Goal: Task Accomplishment & Management: Use online tool/utility

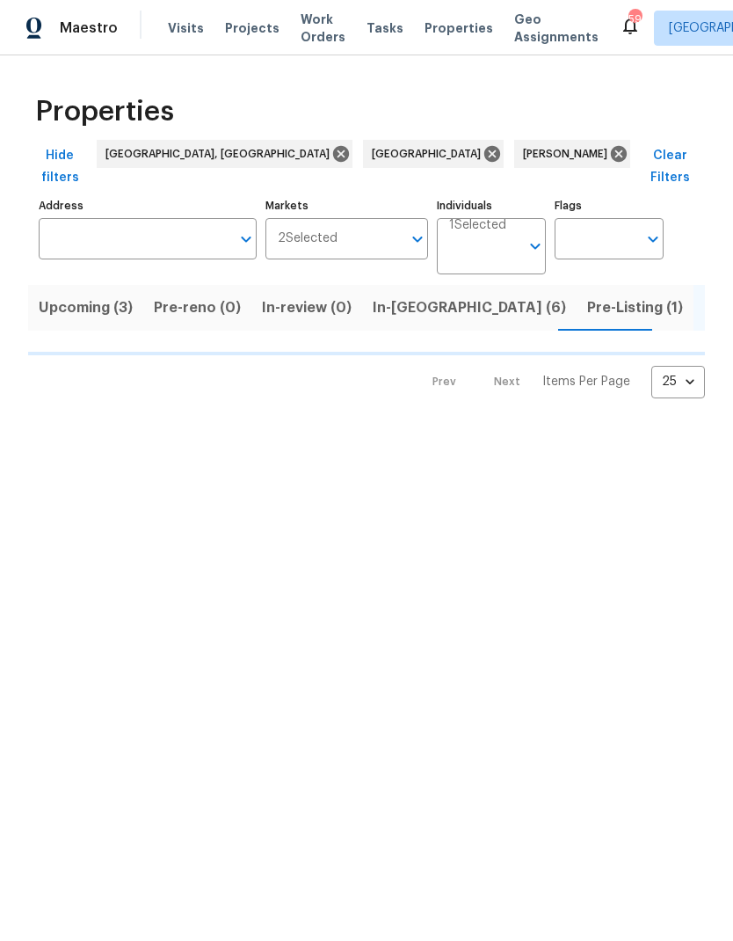
click at [383, 295] on span "In-reno (6)" at bounding box center [469, 307] width 193 height 25
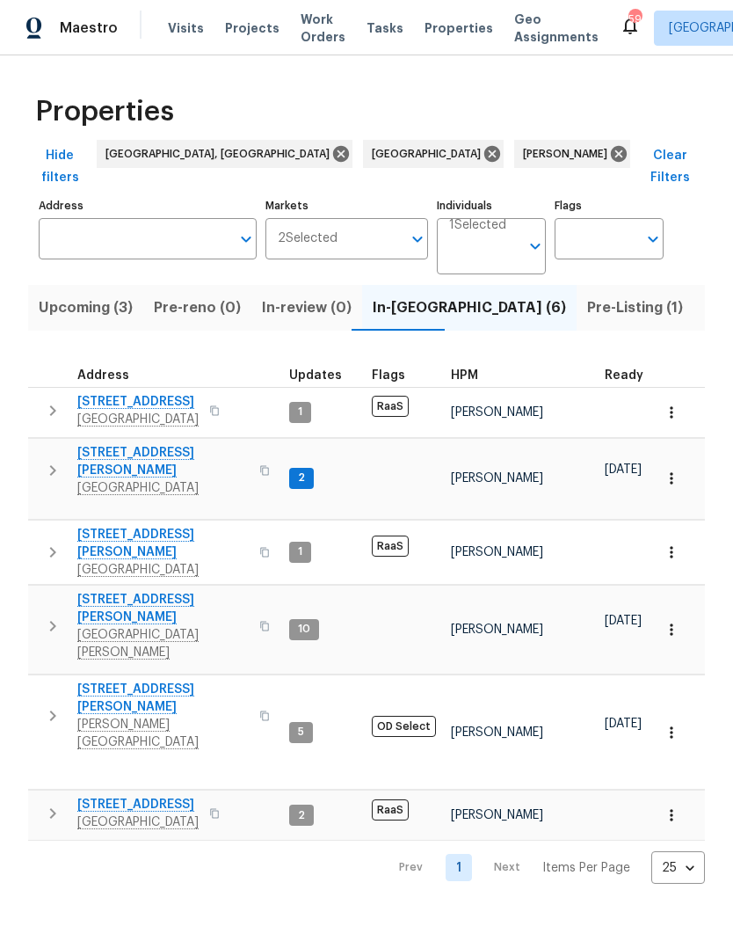
click at [669, 469] on icon "button" at bounding box center [672, 478] width 18 height 18
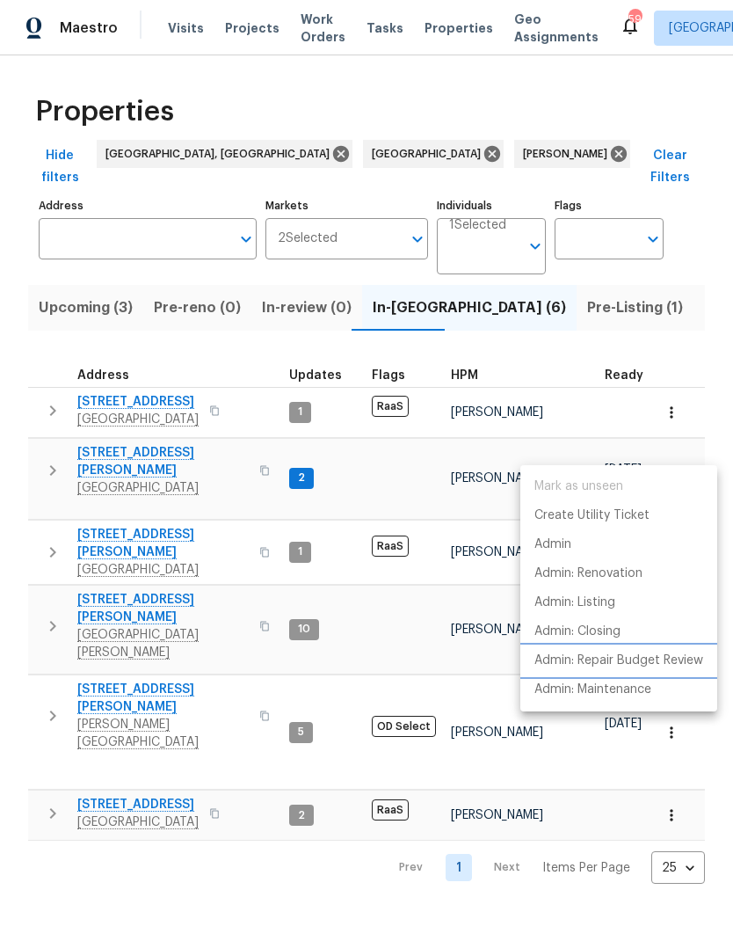
click at [682, 662] on p "Admin: Repair Budget Review" at bounding box center [619, 660] width 169 height 18
click at [99, 447] on div at bounding box center [366, 470] width 733 height 941
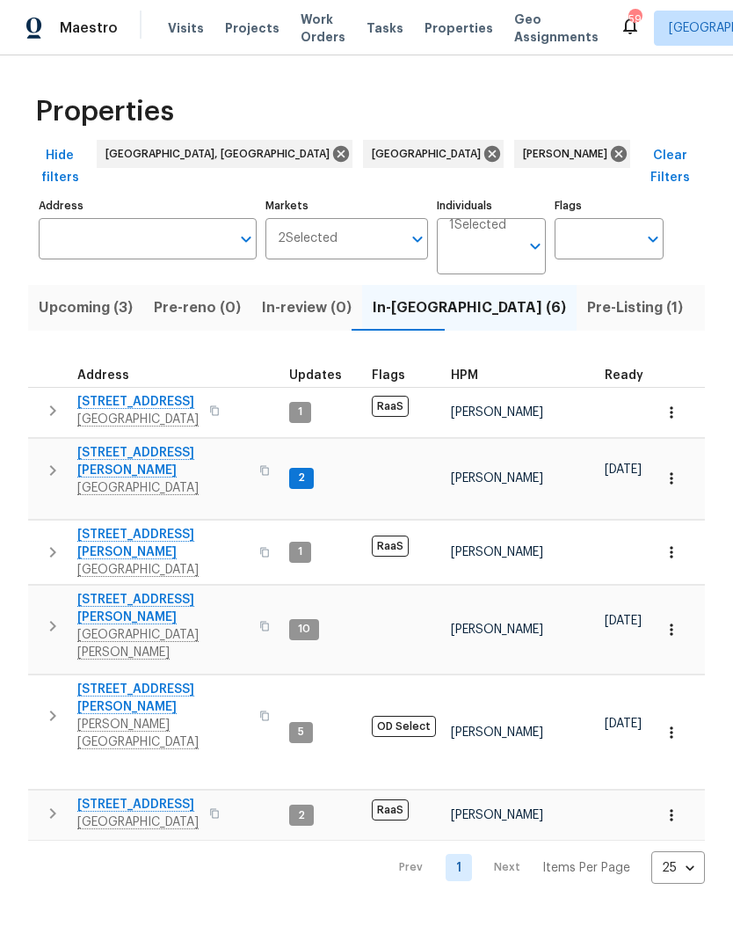
click at [109, 479] on span "[GEOGRAPHIC_DATA]" at bounding box center [162, 488] width 171 height 18
click at [58, 299] on button "Upcoming (3)" at bounding box center [85, 308] width 115 height 46
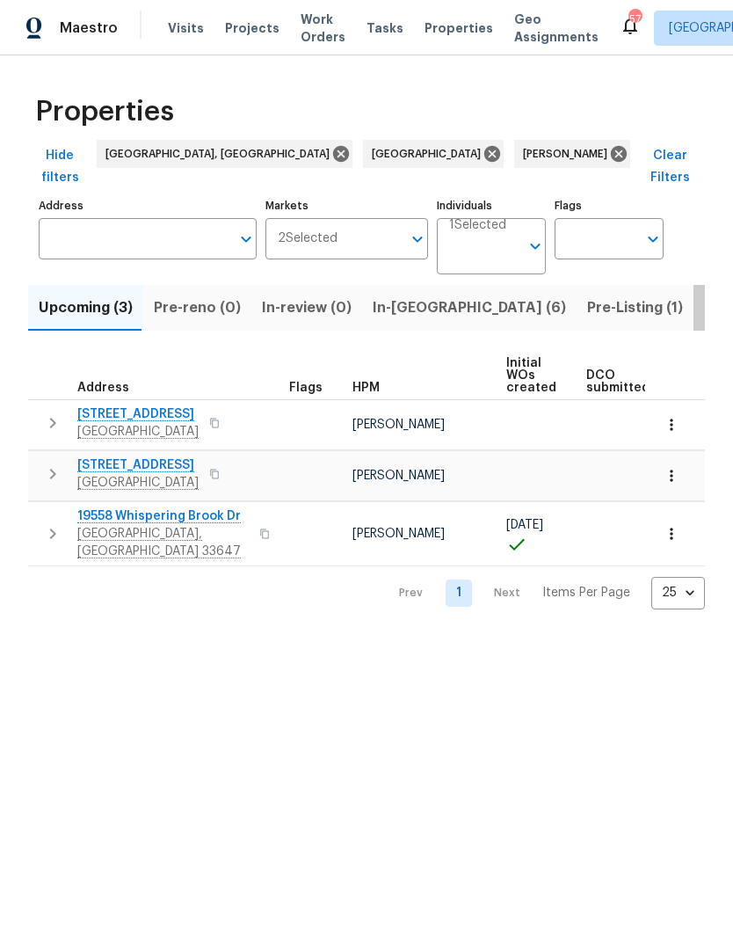
click at [704, 295] on span "Listed (40)" at bounding box center [743, 307] width 78 height 25
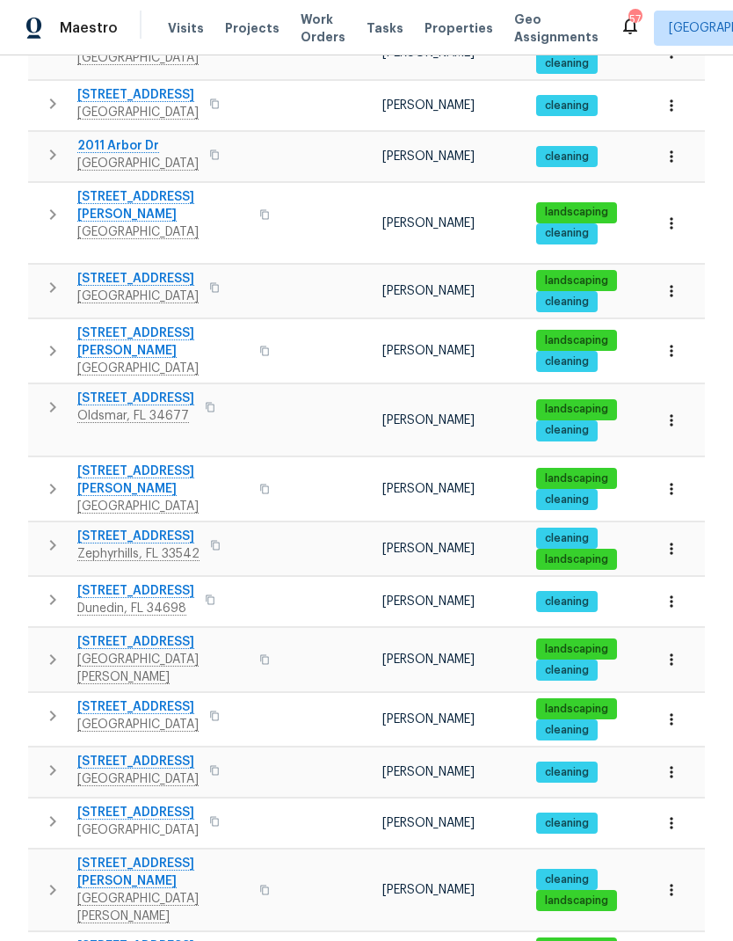
scroll to position [719, 0]
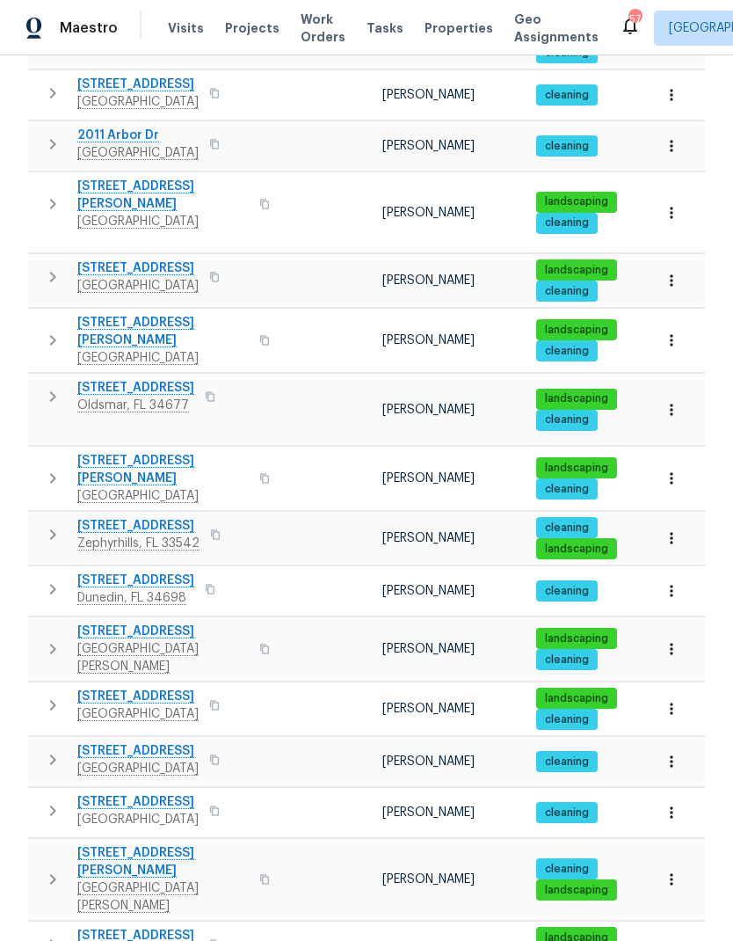
click at [46, 638] on icon "button" at bounding box center [52, 648] width 21 height 21
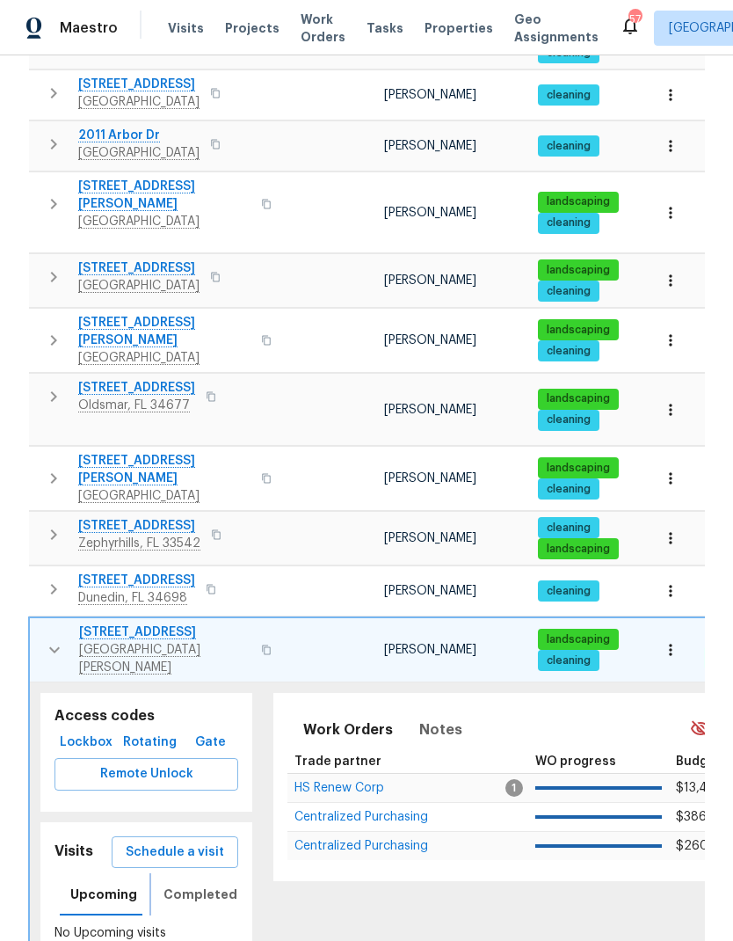
click at [178, 884] on span "Completed" at bounding box center [201, 895] width 74 height 22
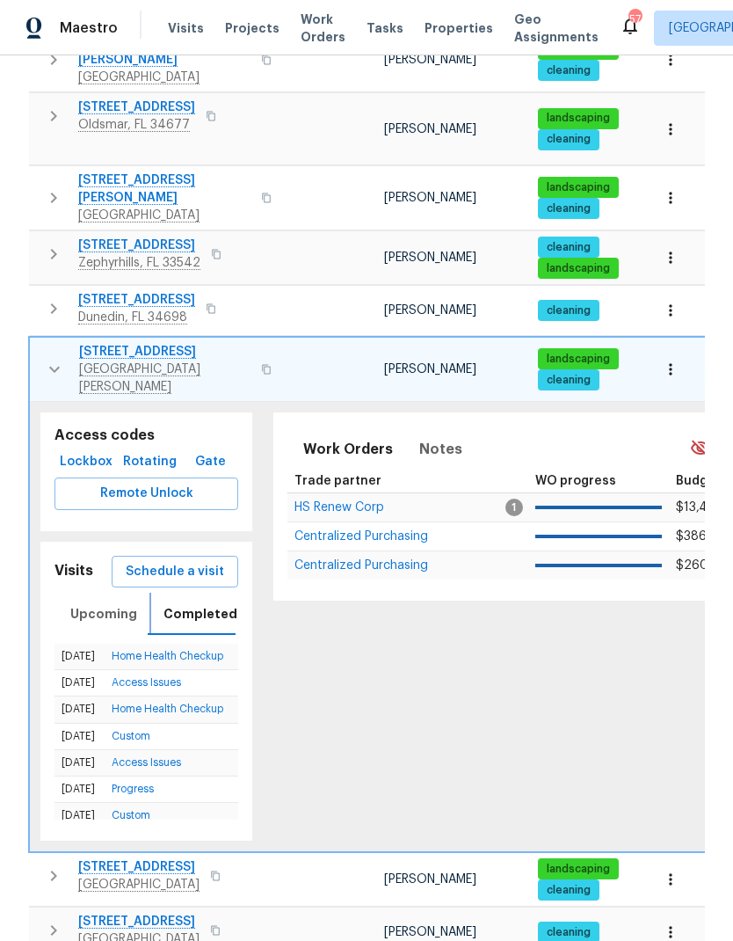
scroll to position [1001, 0]
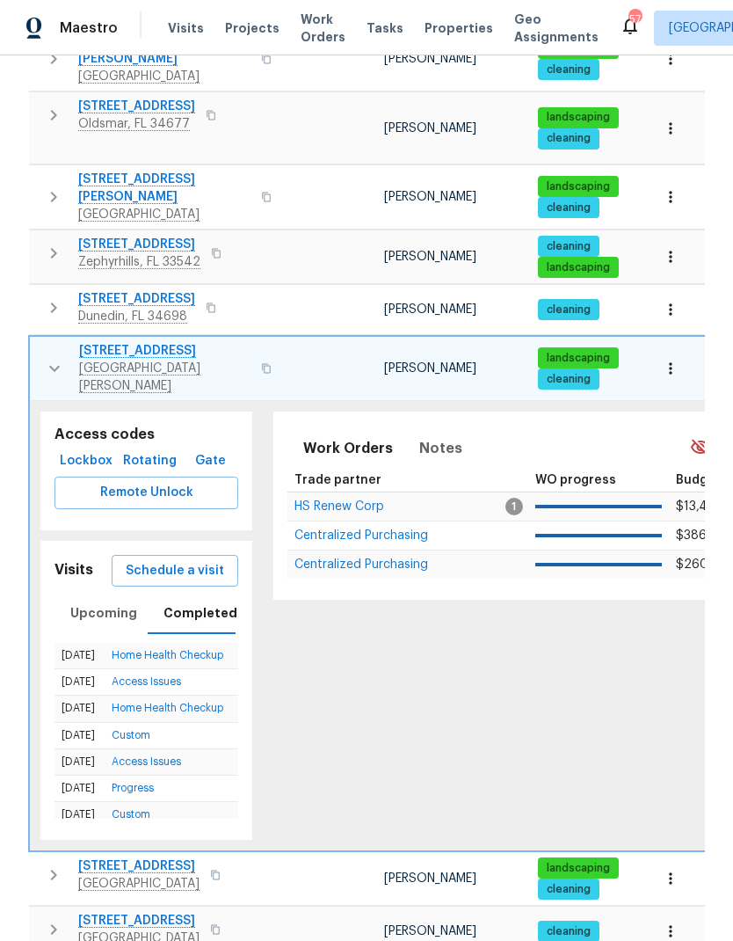
click at [50, 358] on icon "button" at bounding box center [54, 368] width 21 height 21
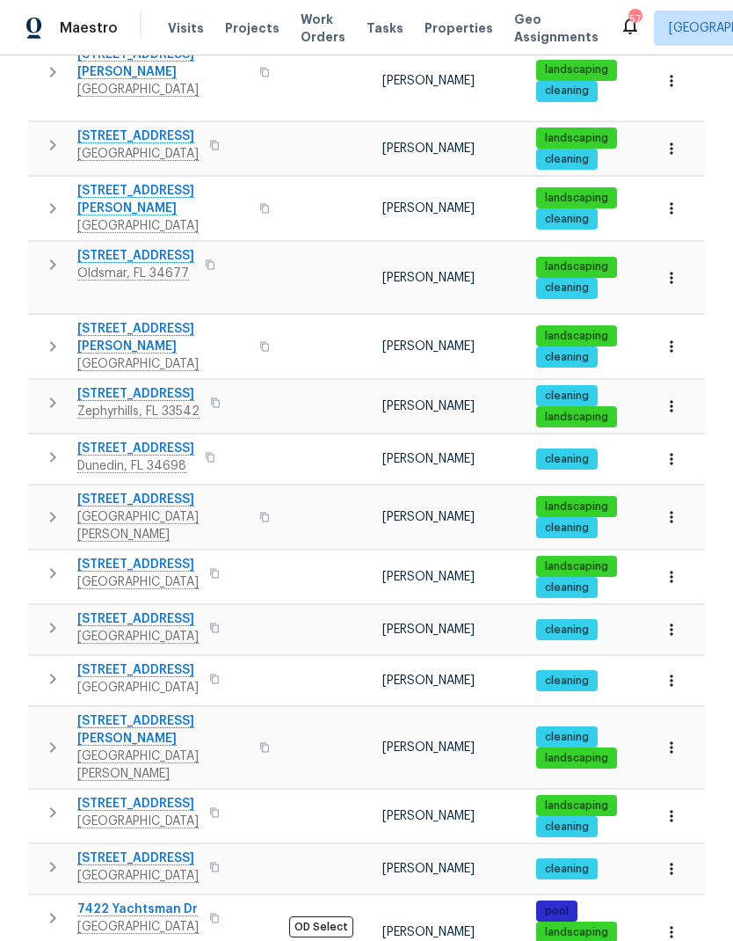
scroll to position [850, 0]
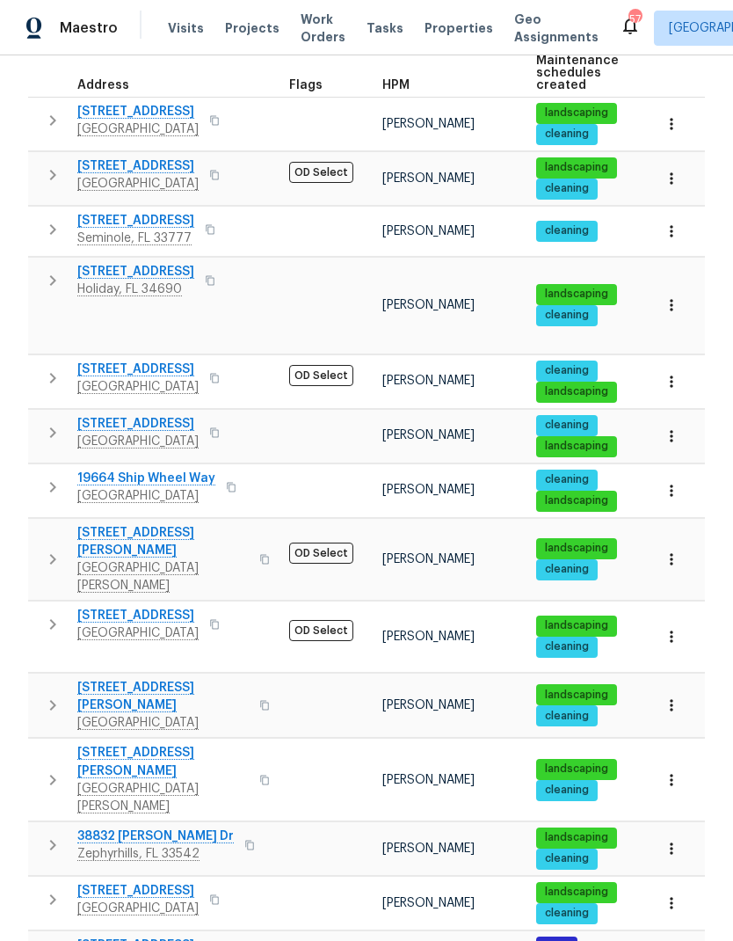
scroll to position [302, 0]
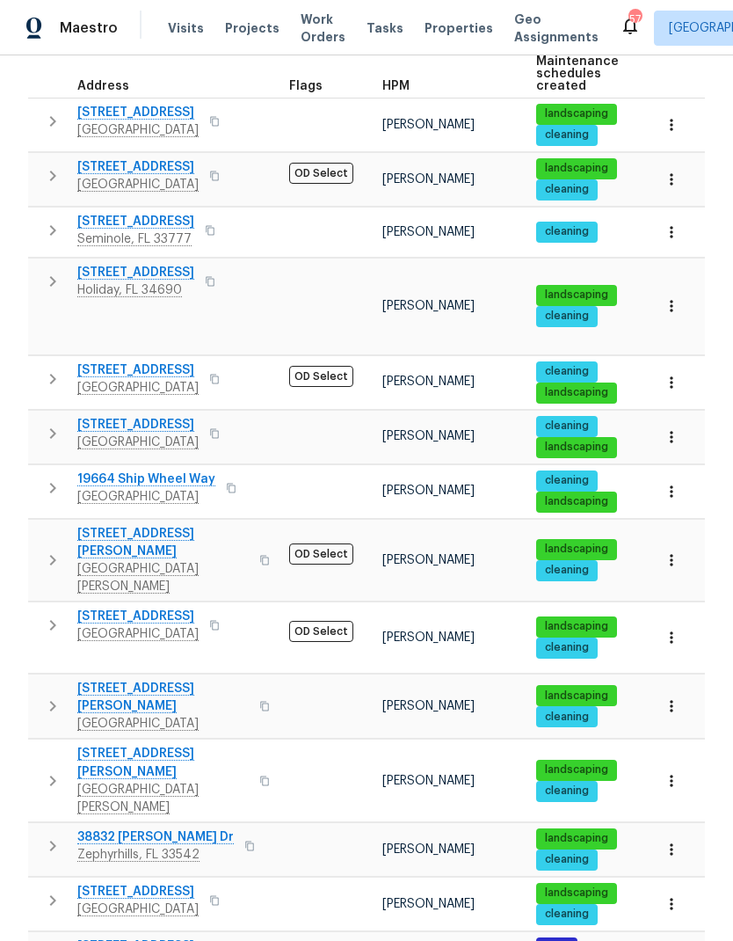
click at [40, 745] on button "button" at bounding box center [52, 780] width 35 height 70
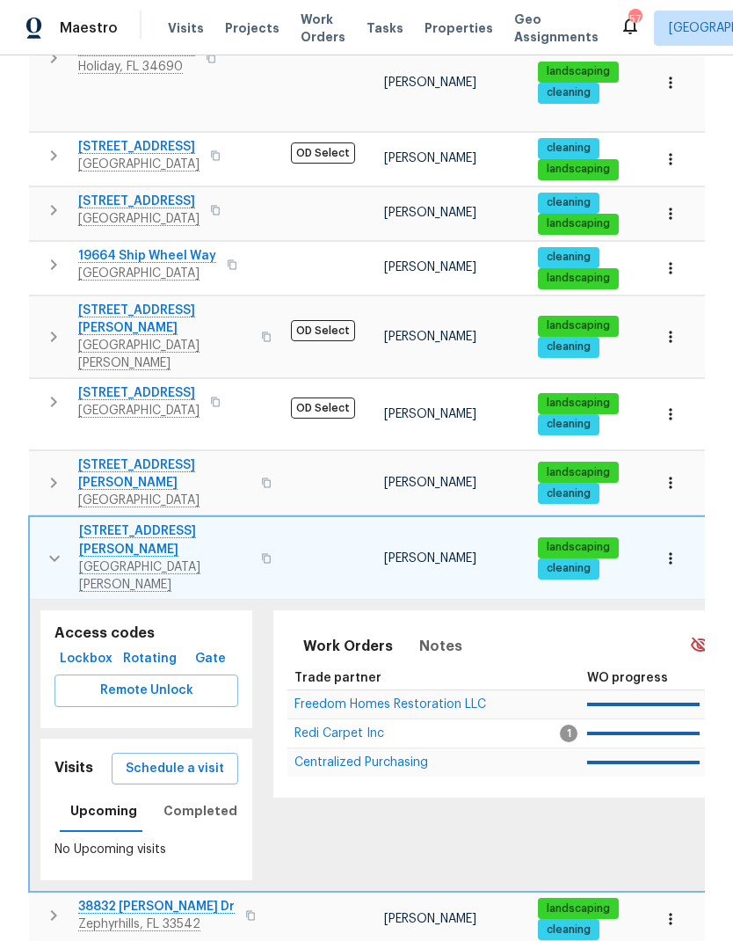
scroll to position [525, 0]
click at [171, 800] on span "Completed" at bounding box center [201, 811] width 74 height 22
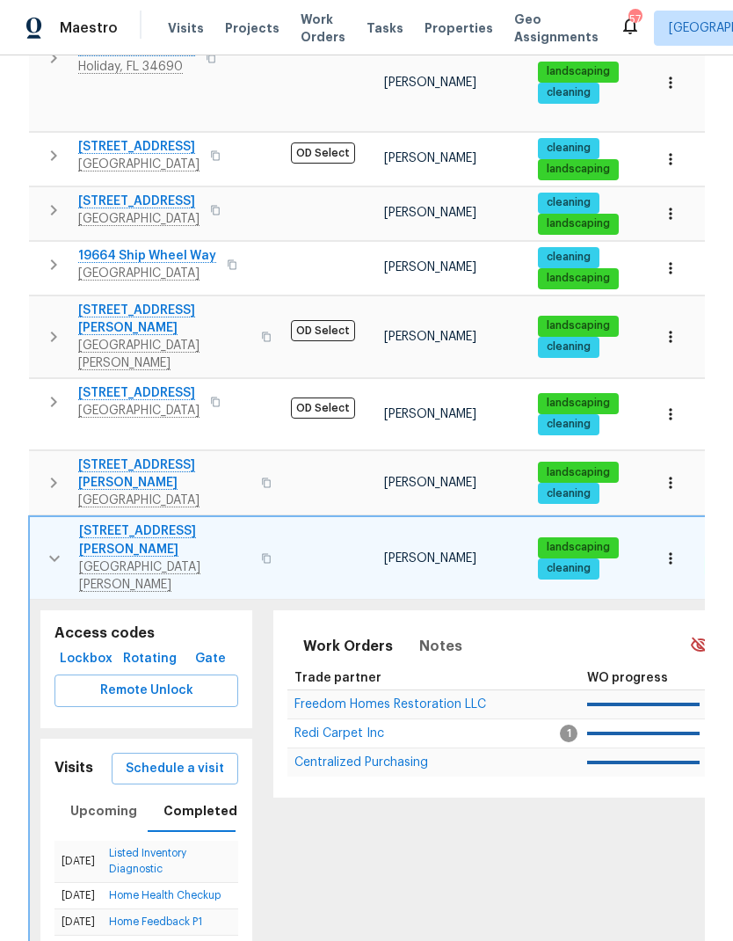
click at [134, 758] on span "Schedule a visit" at bounding box center [175, 769] width 98 height 22
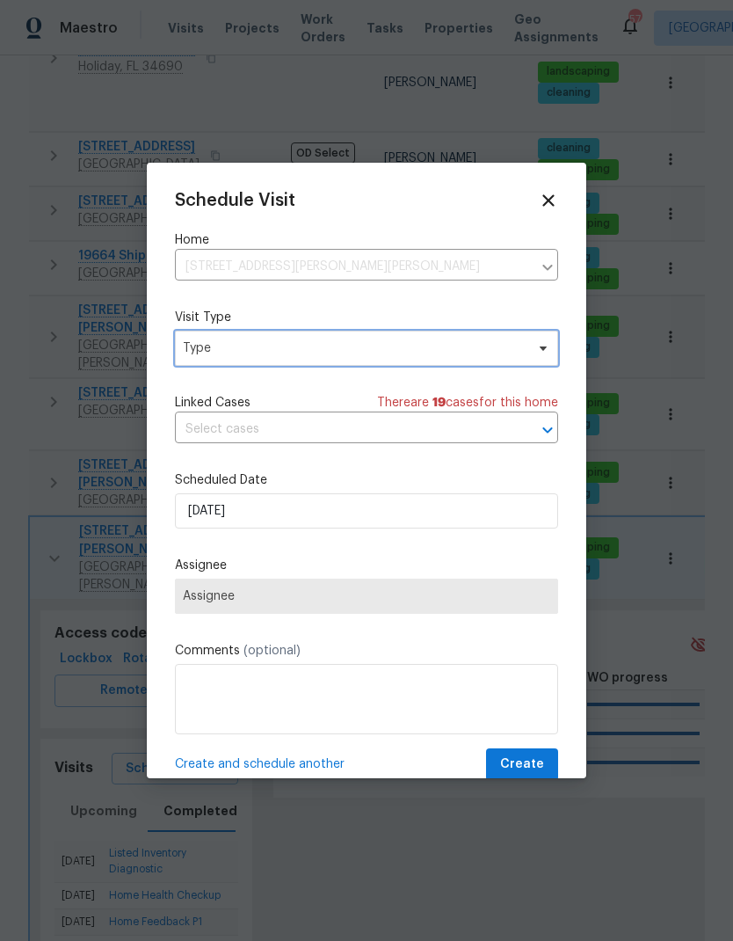
click at [205, 357] on span "Type" at bounding box center [354, 348] width 342 height 18
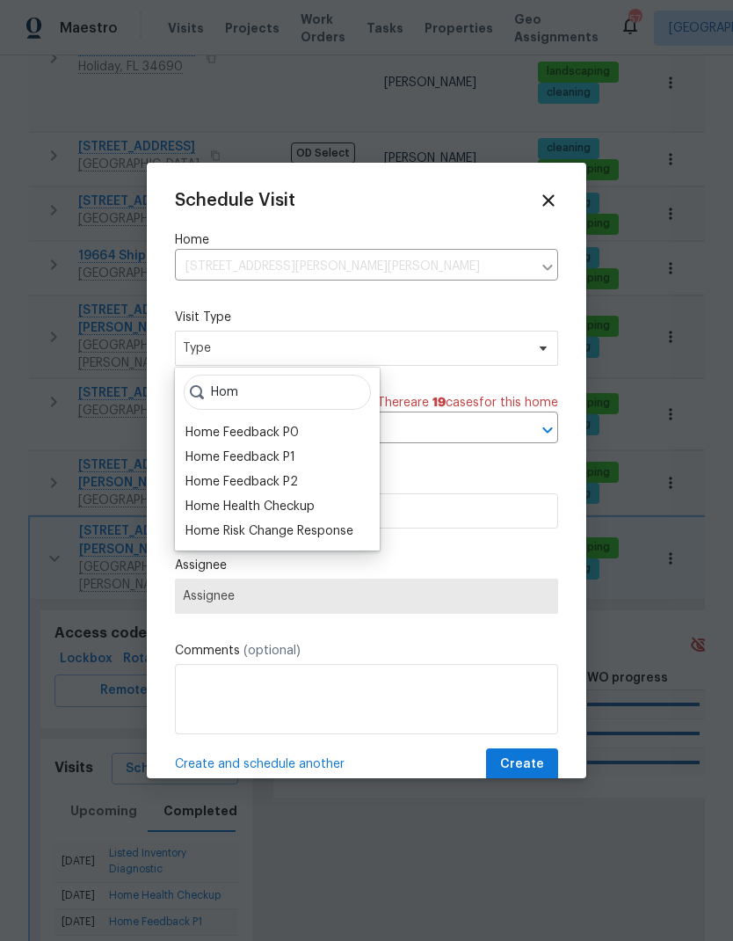
type input "Hom"
click at [200, 509] on div "Home Health Checkup" at bounding box center [250, 507] width 129 height 18
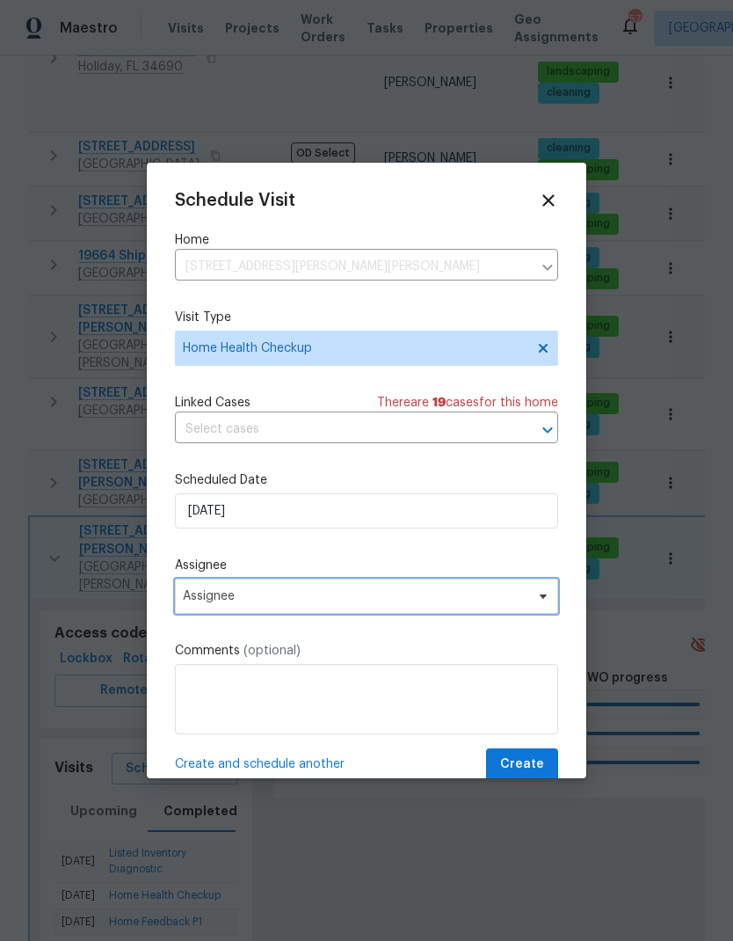
click at [191, 588] on span "Assignee" at bounding box center [366, 596] width 383 height 35
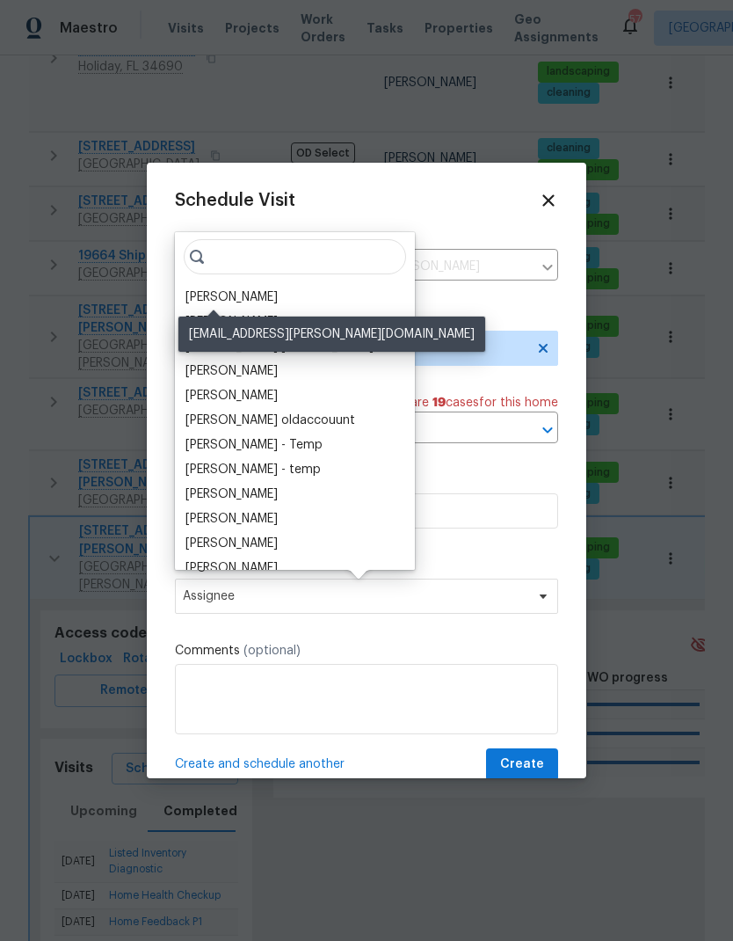
click at [191, 298] on div "[PERSON_NAME]" at bounding box center [232, 297] width 92 height 18
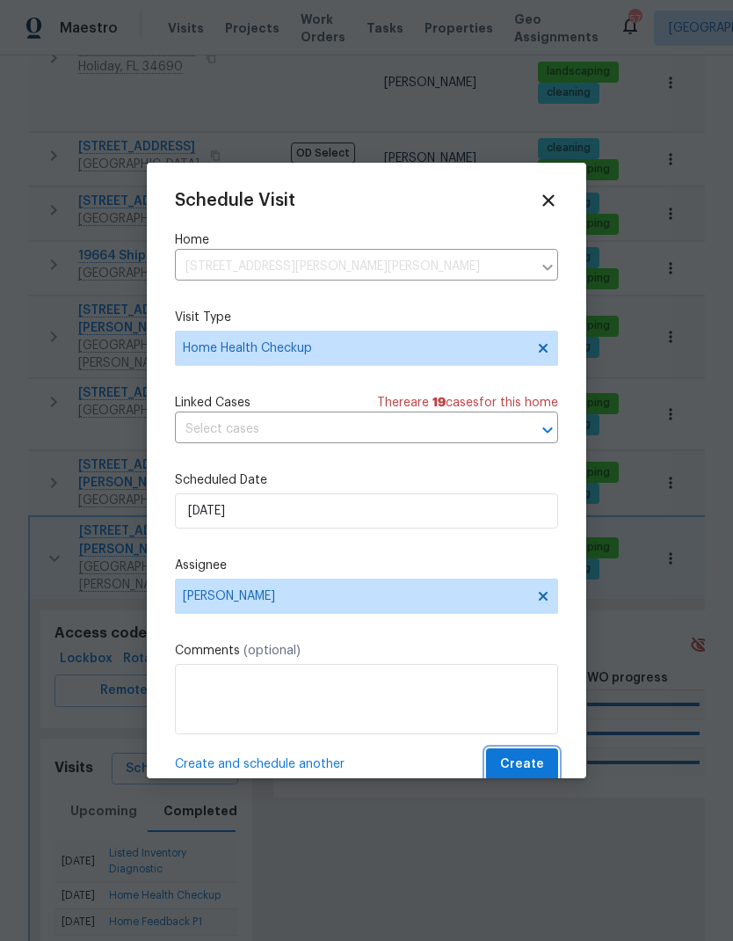
click at [528, 768] on span "Create" at bounding box center [522, 764] width 44 height 22
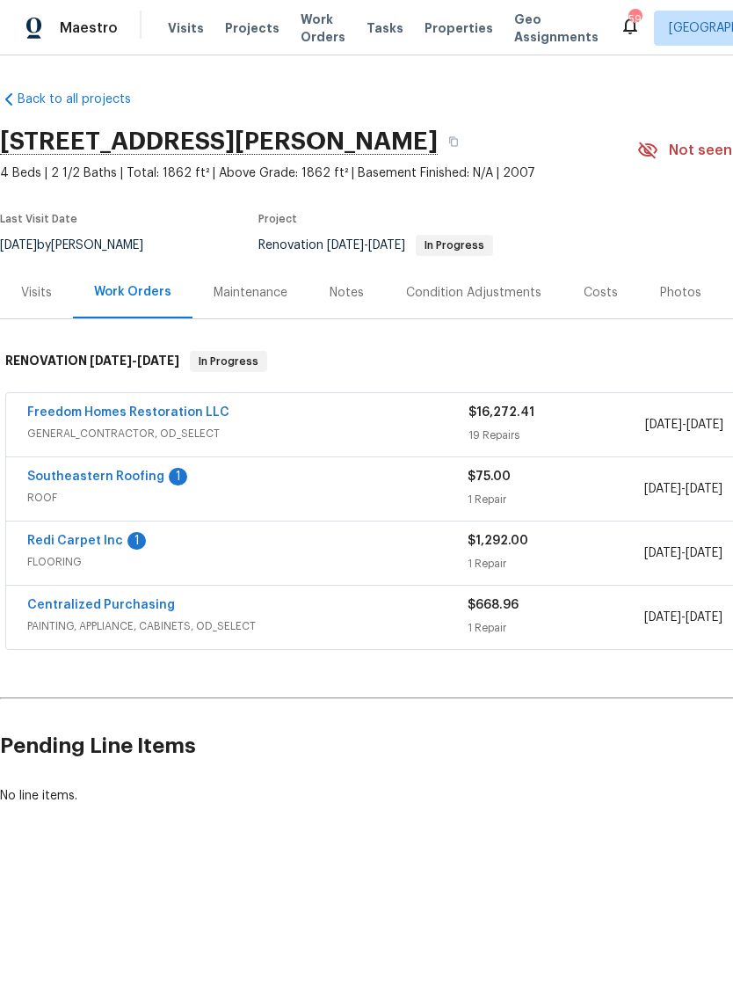
click at [618, 291] on div "Costs" at bounding box center [601, 292] width 76 height 52
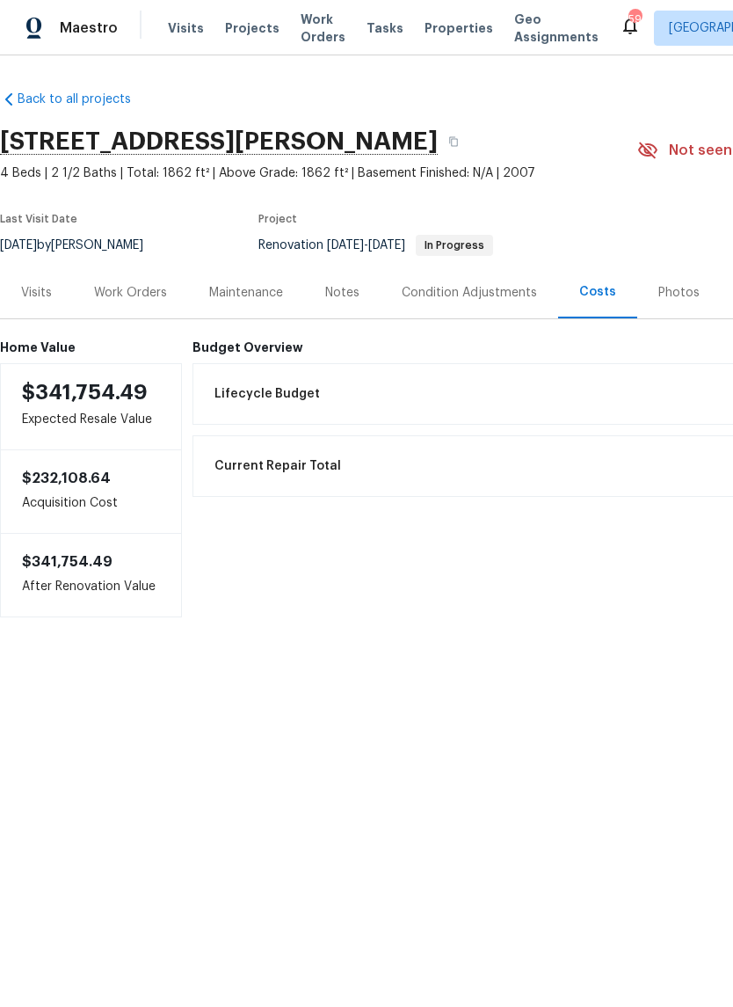
click at [114, 295] on div "Work Orders" at bounding box center [130, 293] width 73 height 18
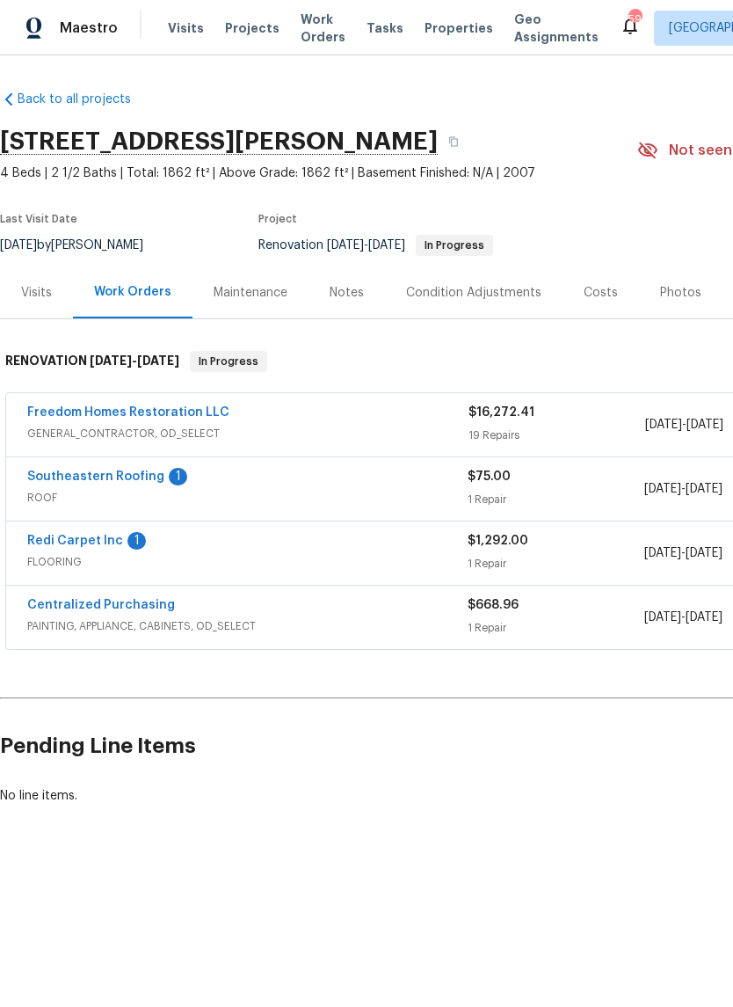
click at [592, 286] on div "Costs" at bounding box center [601, 293] width 34 height 18
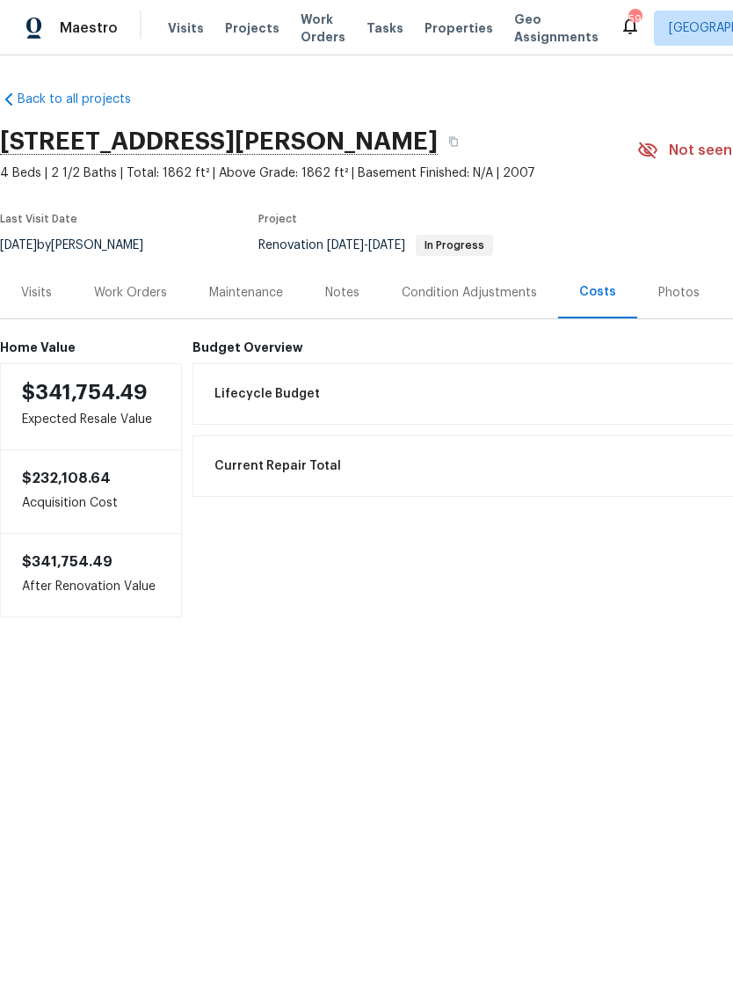
click at [121, 301] on div "Work Orders" at bounding box center [130, 293] width 73 height 18
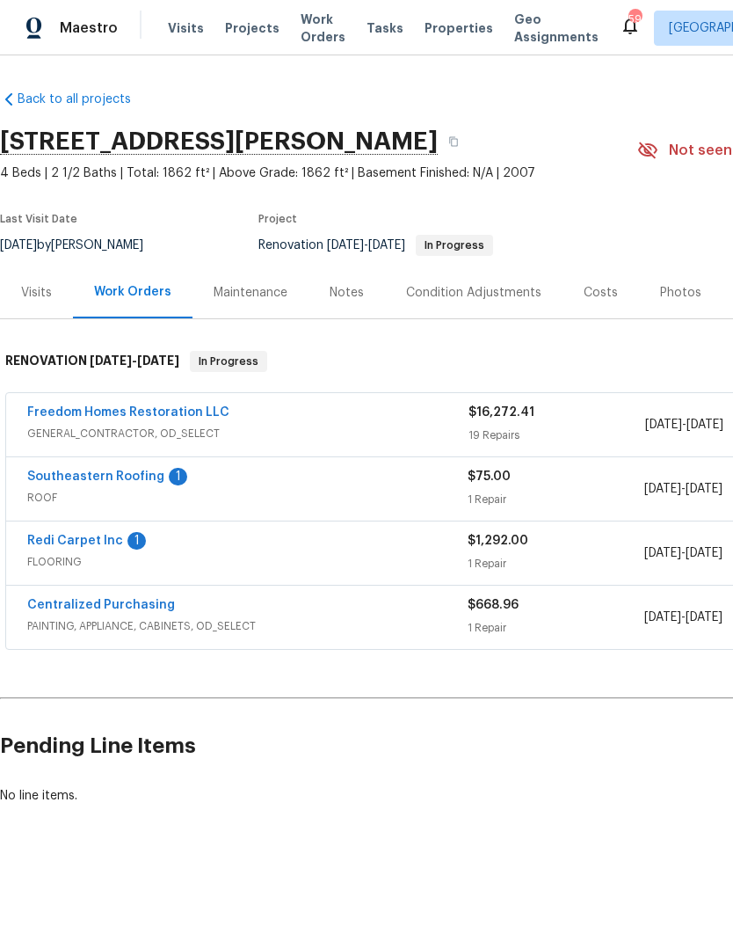
click at [54, 535] on link "Redi Carpet Inc" at bounding box center [75, 541] width 96 height 12
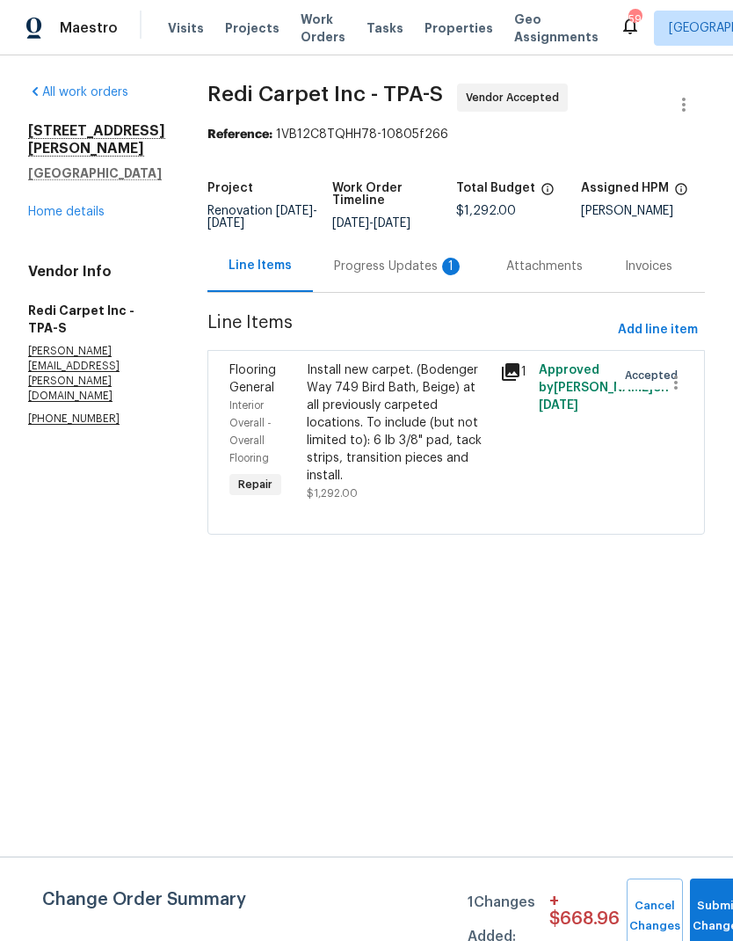
click at [392, 253] on div "Progress Updates 1" at bounding box center [399, 266] width 172 height 52
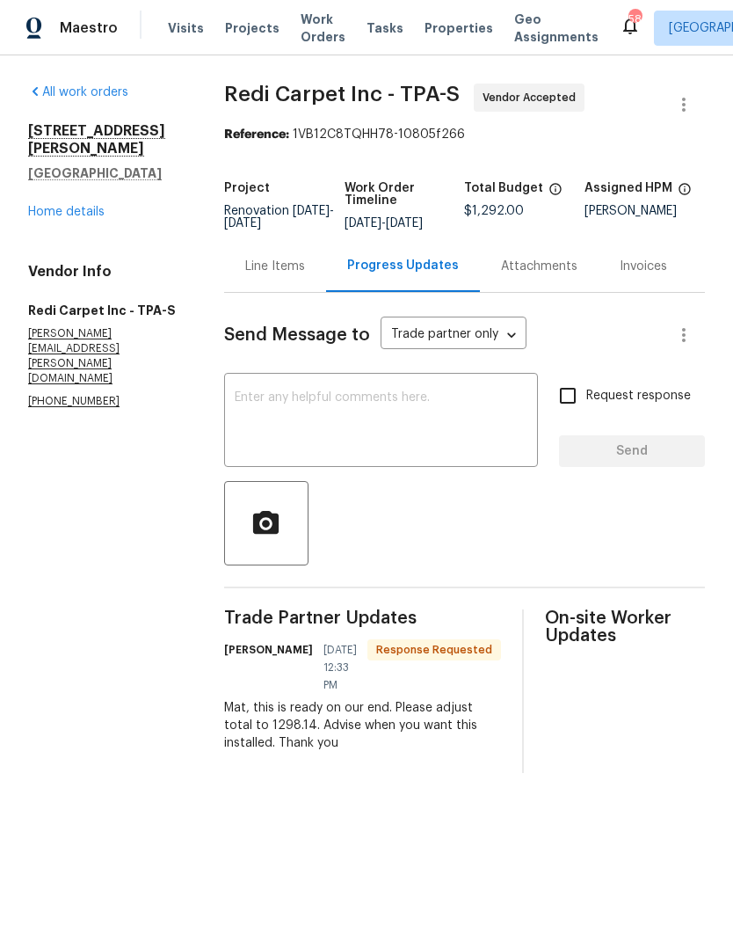
click at [253, 290] on div "Line Items" at bounding box center [275, 266] width 102 height 52
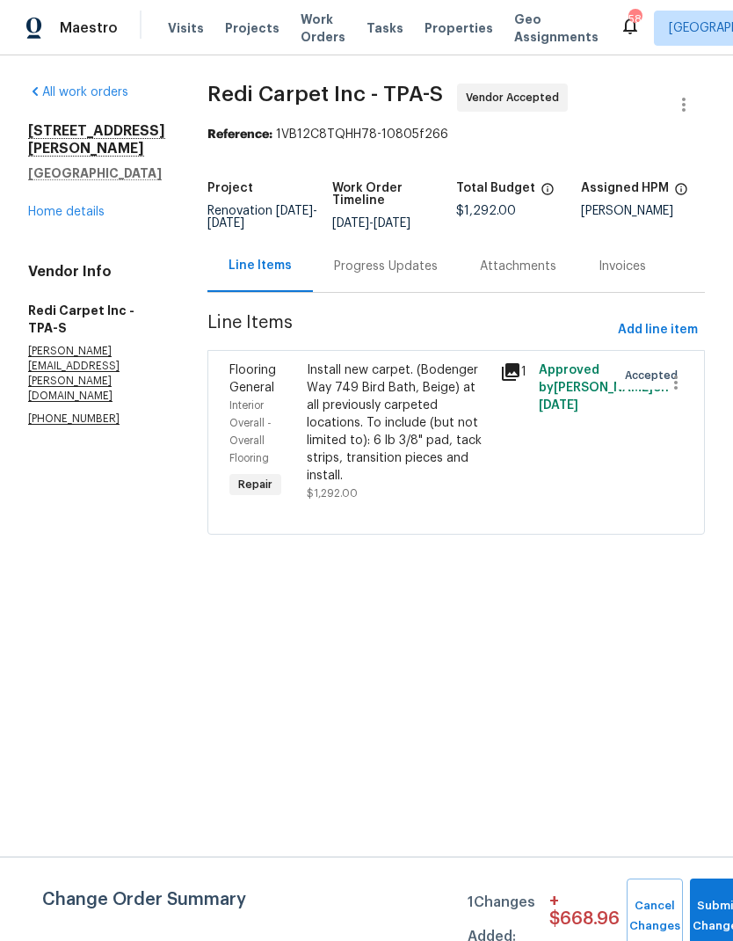
click at [47, 206] on link "Home details" at bounding box center [66, 212] width 76 height 12
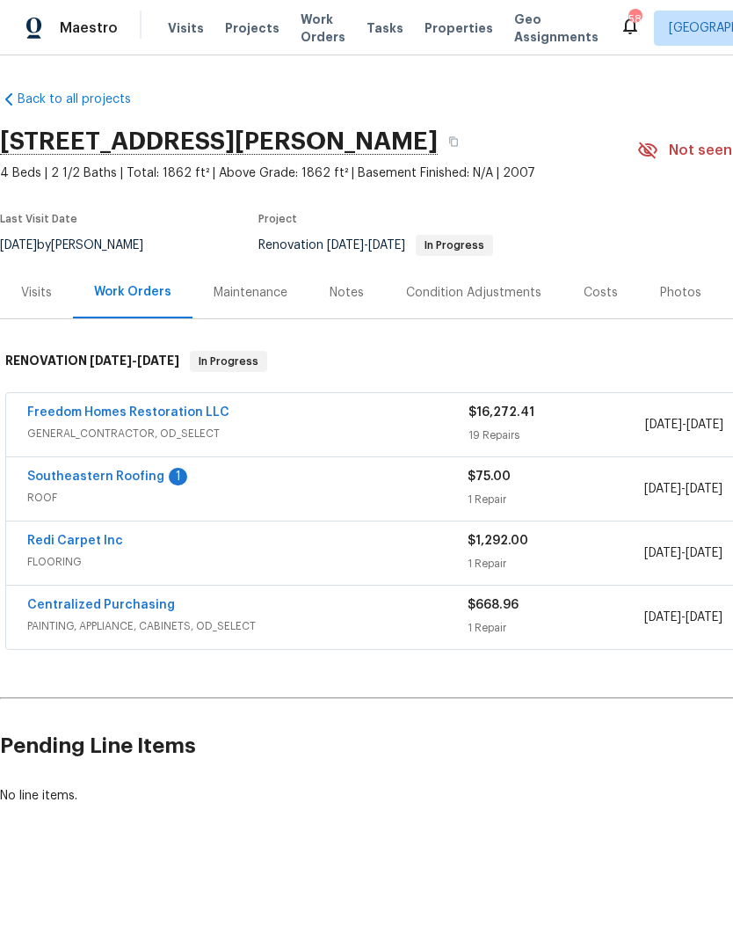
click at [44, 470] on link "Southeastern Roofing" at bounding box center [95, 476] width 137 height 12
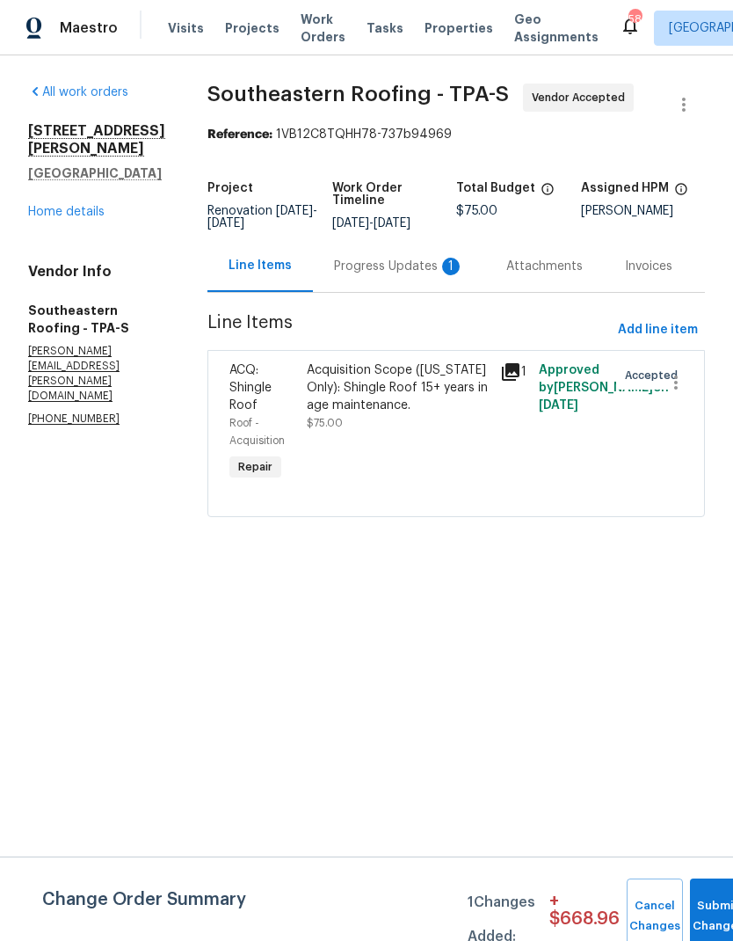
click at [375, 277] on div "Progress Updates 1" at bounding box center [399, 266] width 172 height 52
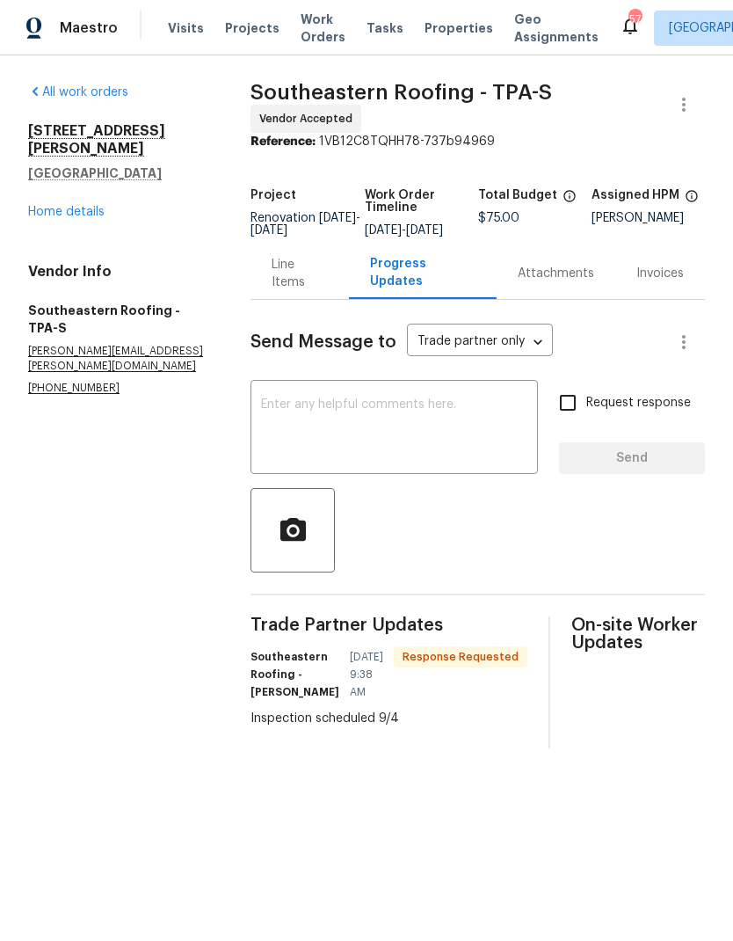
click at [52, 206] on link "Home details" at bounding box center [66, 212] width 76 height 12
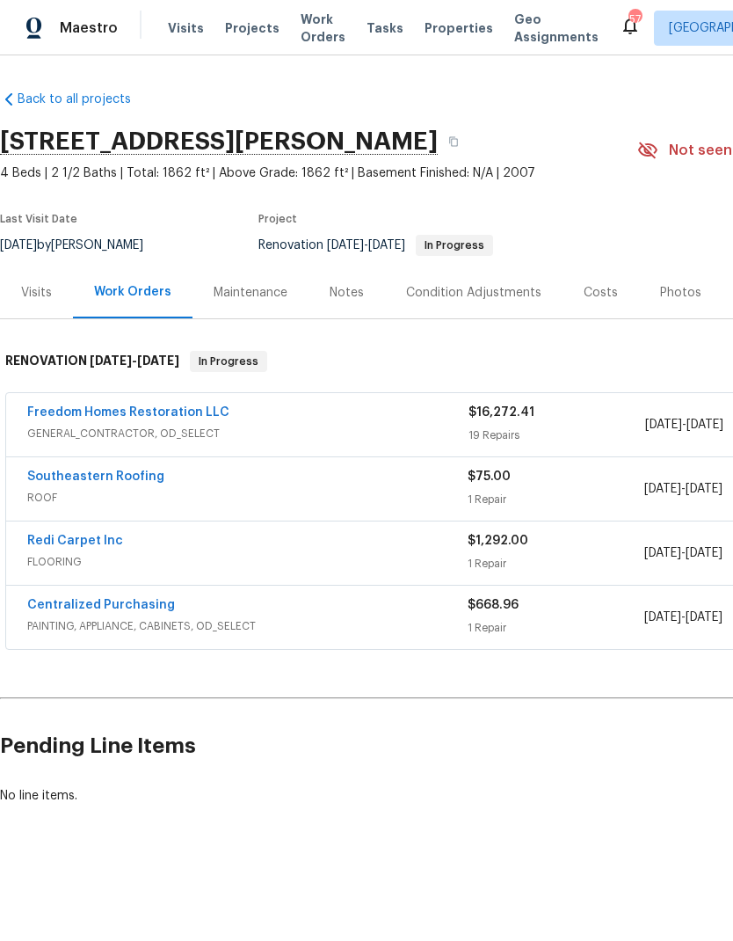
click at [47, 418] on link "Freedom Homes Restoration LLC" at bounding box center [128, 412] width 202 height 12
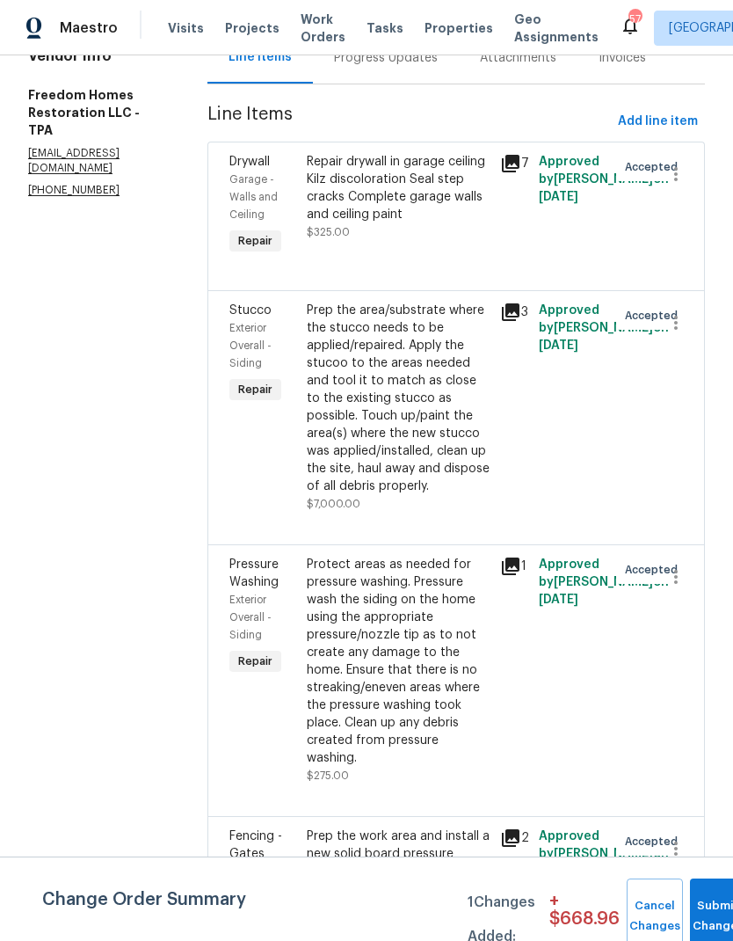
scroll to position [200, 0]
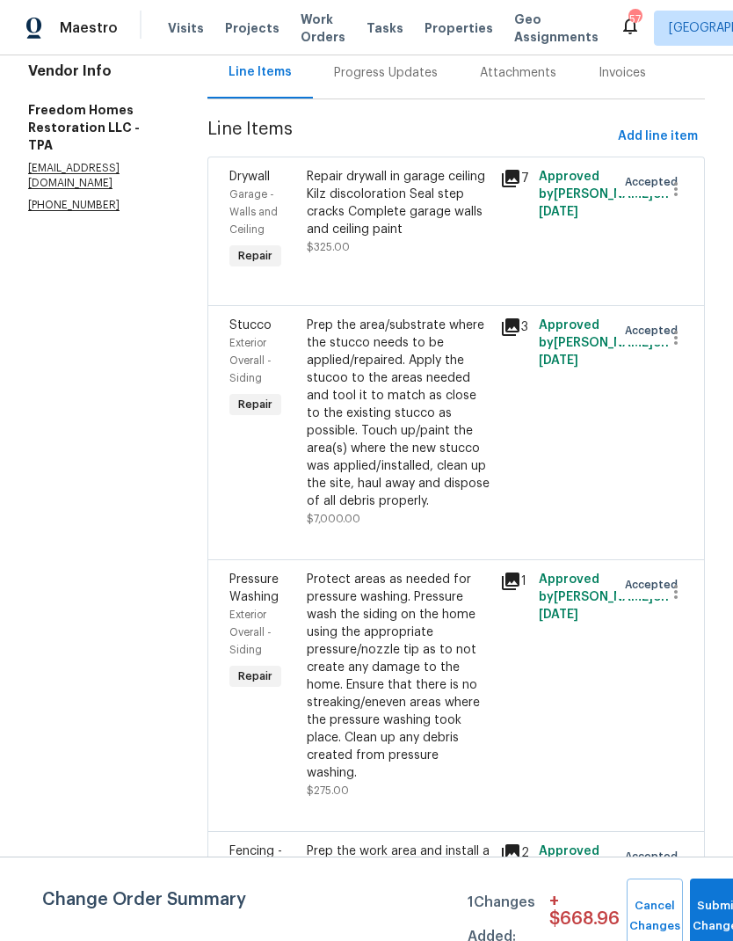
click at [359, 452] on div "Prep the area/substrate where the stucco needs to be applied/repaired. Apply th…" at bounding box center [398, 413] width 183 height 193
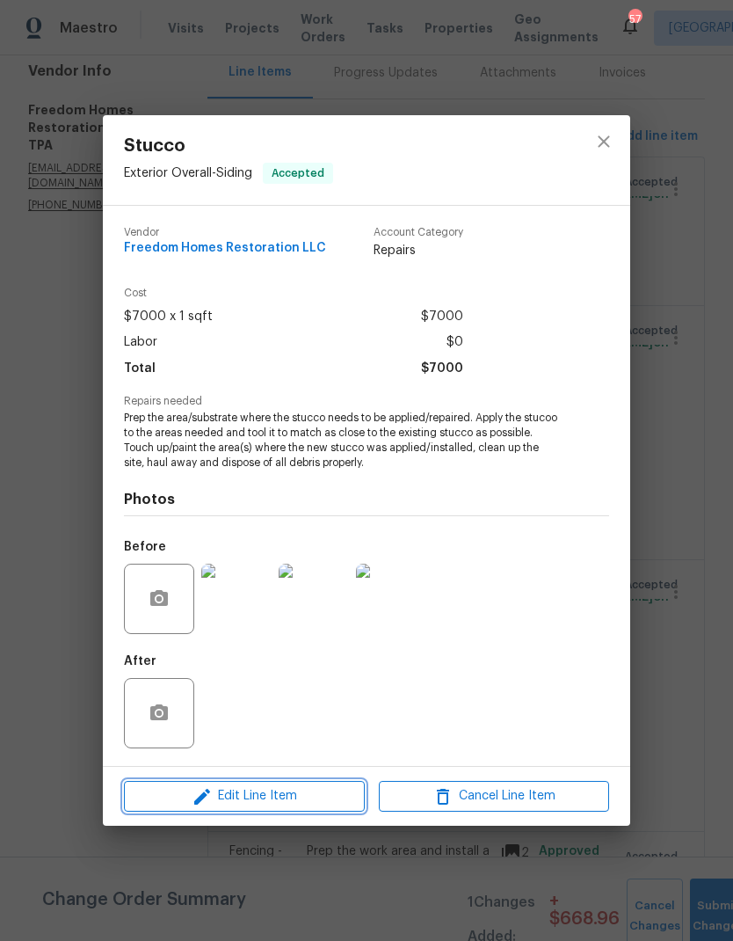
click at [168, 797] on span "Edit Line Item" at bounding box center [244, 796] width 230 height 22
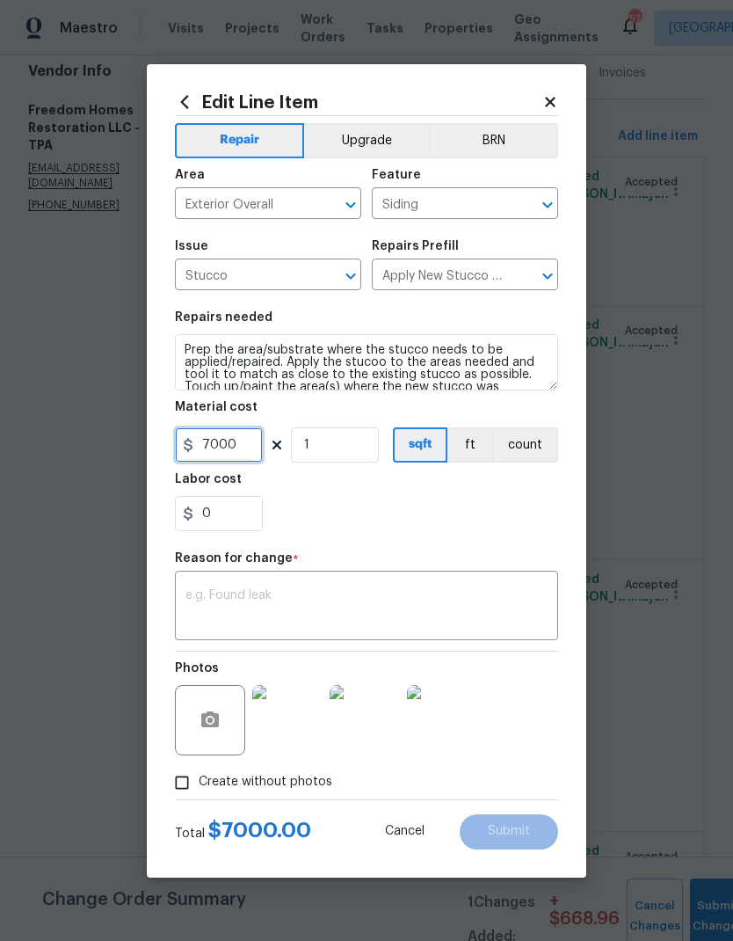
click at [228, 448] on input "7000" at bounding box center [219, 444] width 88 height 35
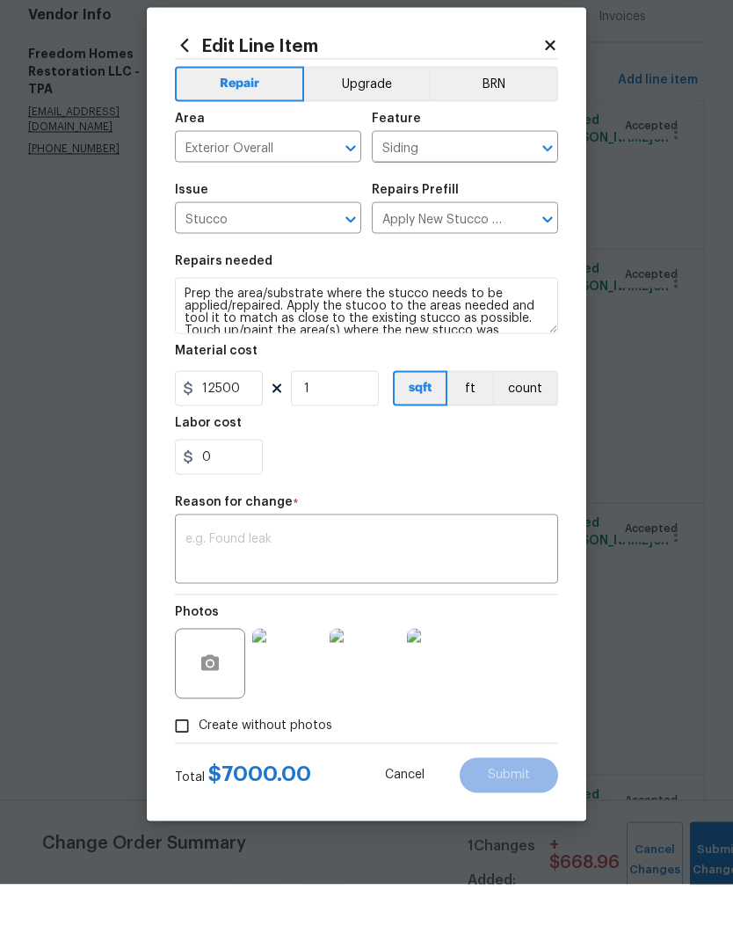
click at [201, 589] on textarea at bounding box center [367, 607] width 362 height 37
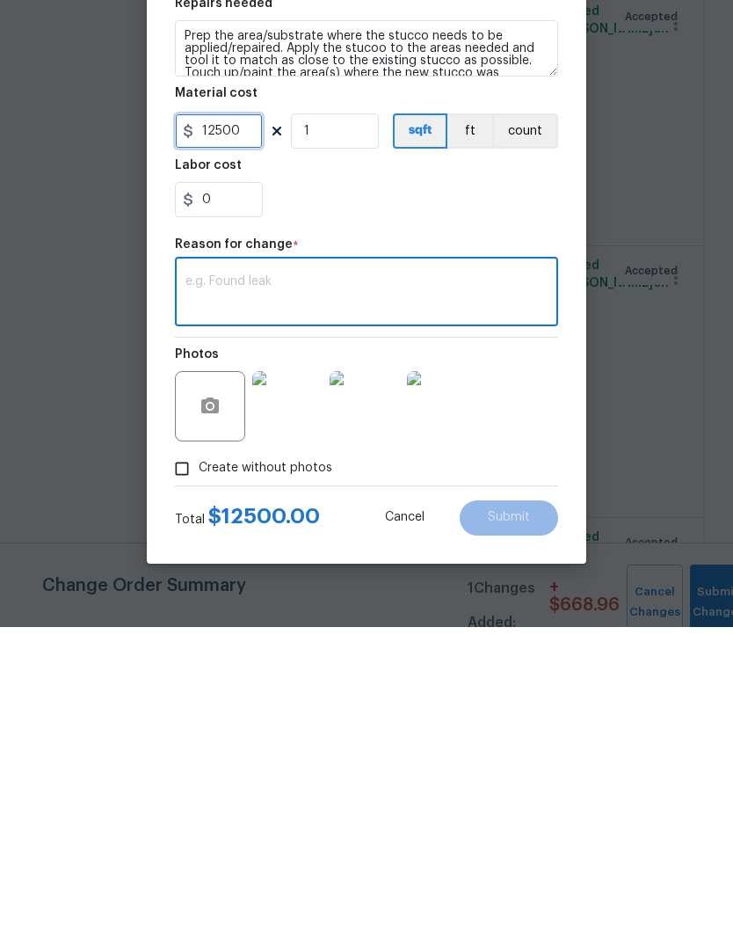
click at [228, 427] on input "12500" at bounding box center [219, 444] width 88 height 35
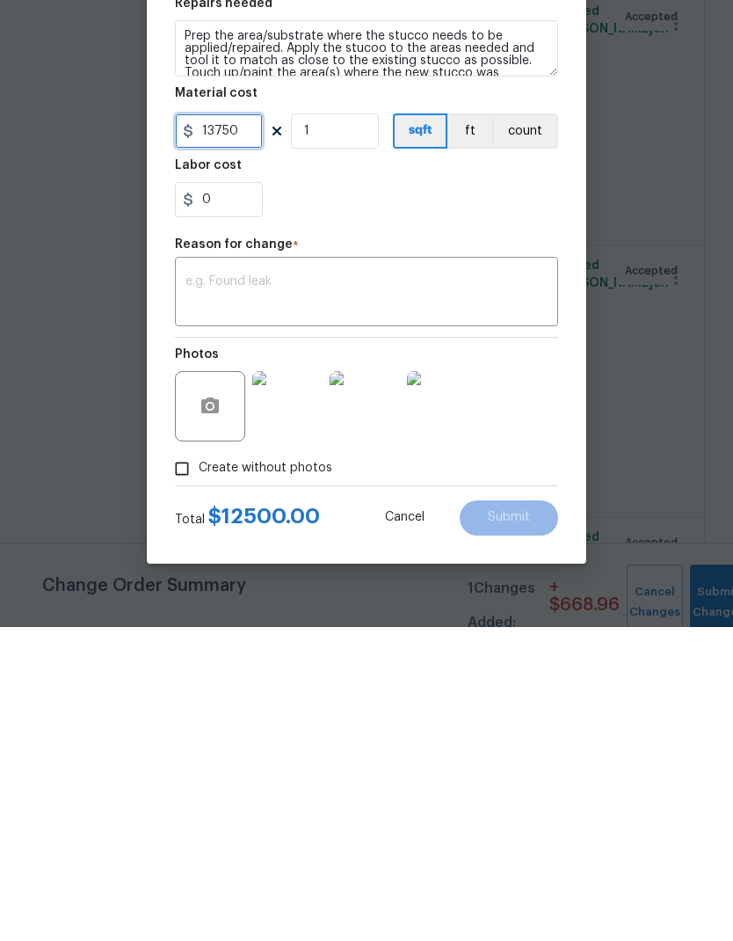
type input "13750"
click at [233, 496] on input "0" at bounding box center [219, 513] width 88 height 35
click at [200, 589] on textarea at bounding box center [367, 607] width 362 height 37
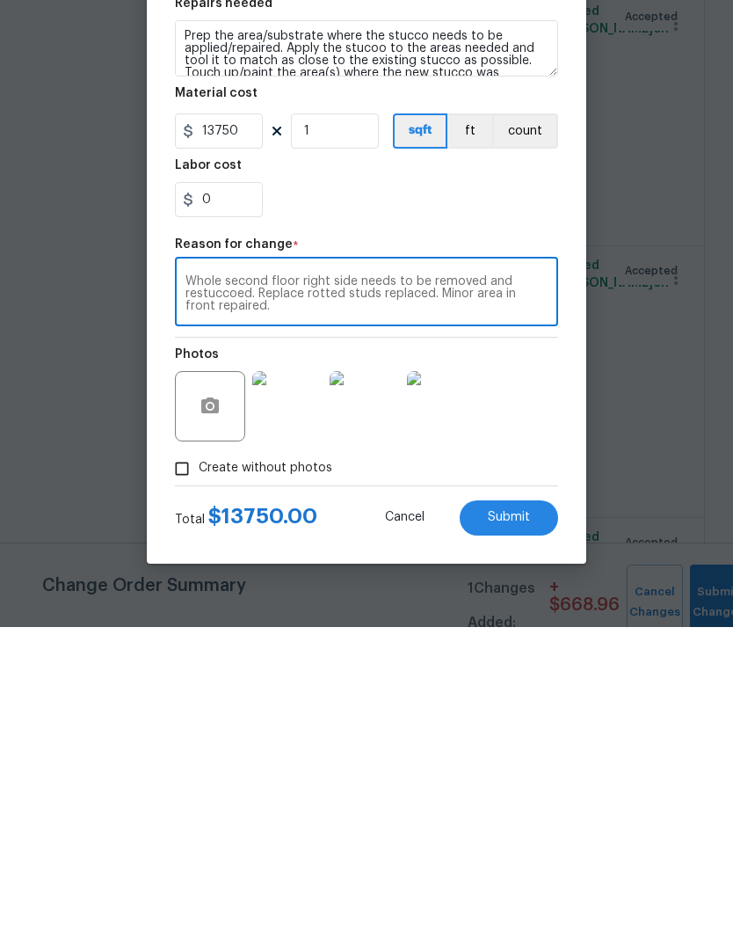
type textarea "Whole second floor right side needs to be removed and restuccoed. Replace rotte…"
click at [520, 814] on button "Submit" at bounding box center [509, 831] width 98 height 35
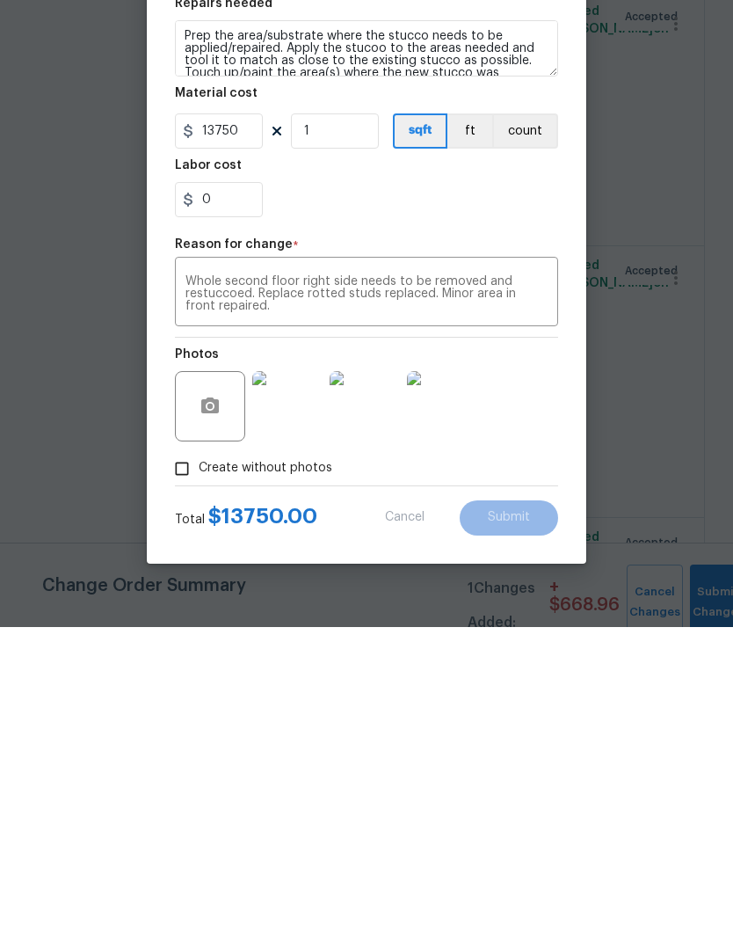
scroll to position [70, 0]
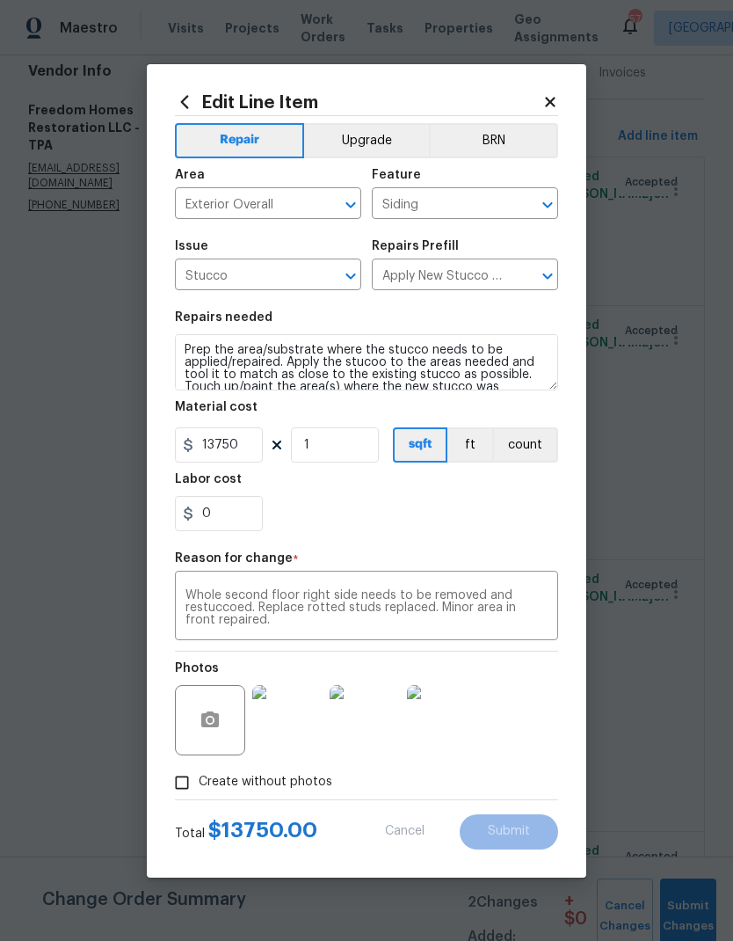
type input "7000"
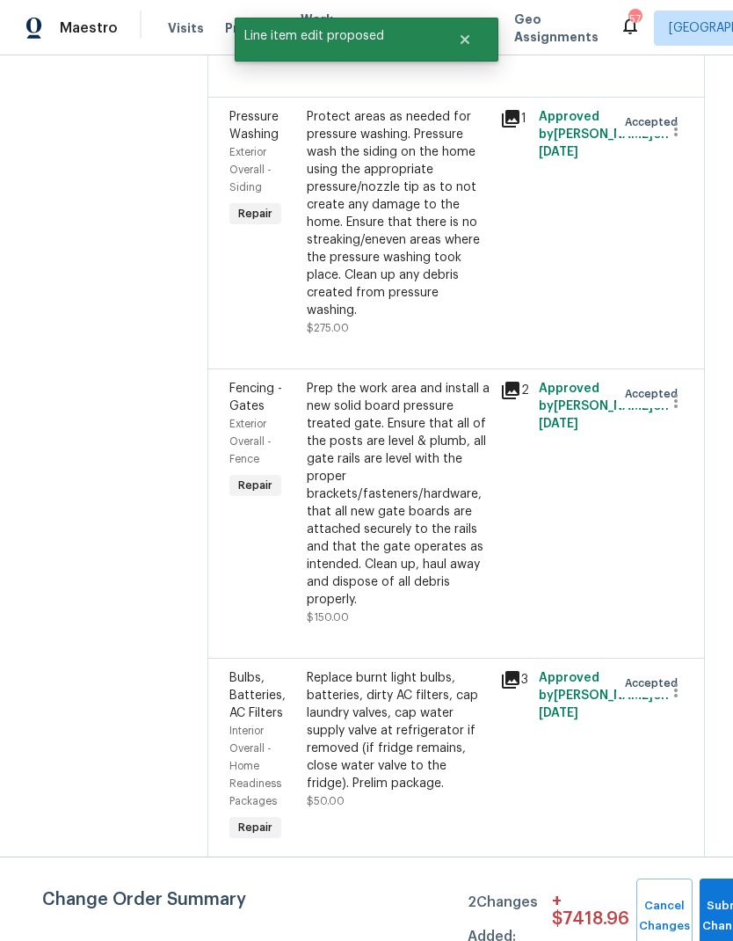
scroll to position [666, 0]
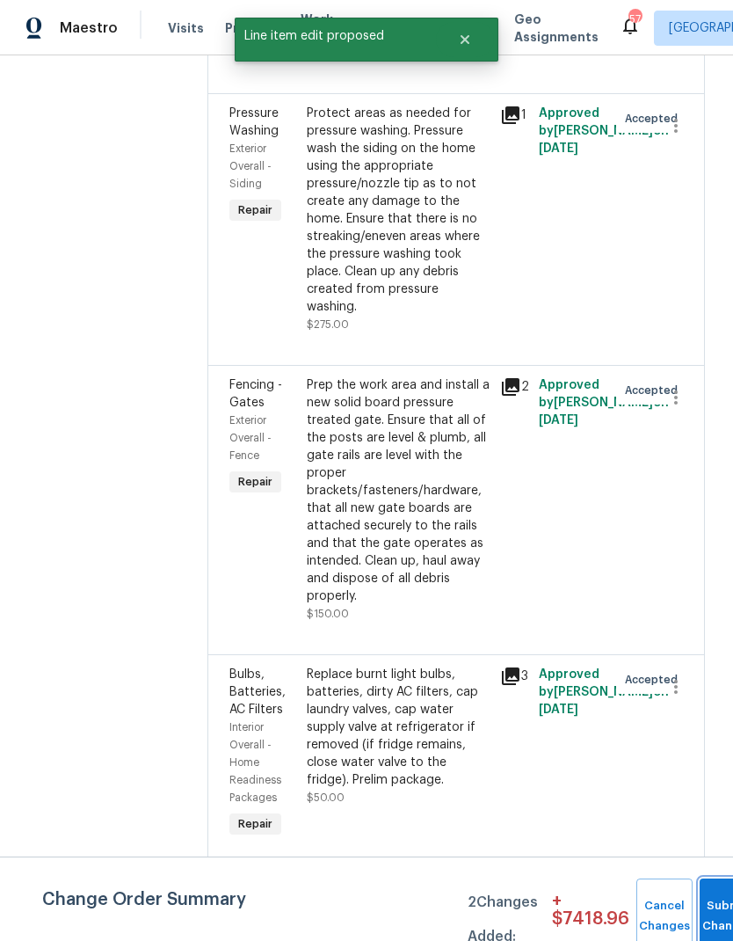
click at [712, 909] on button "Submit Changes" at bounding box center [728, 916] width 56 height 76
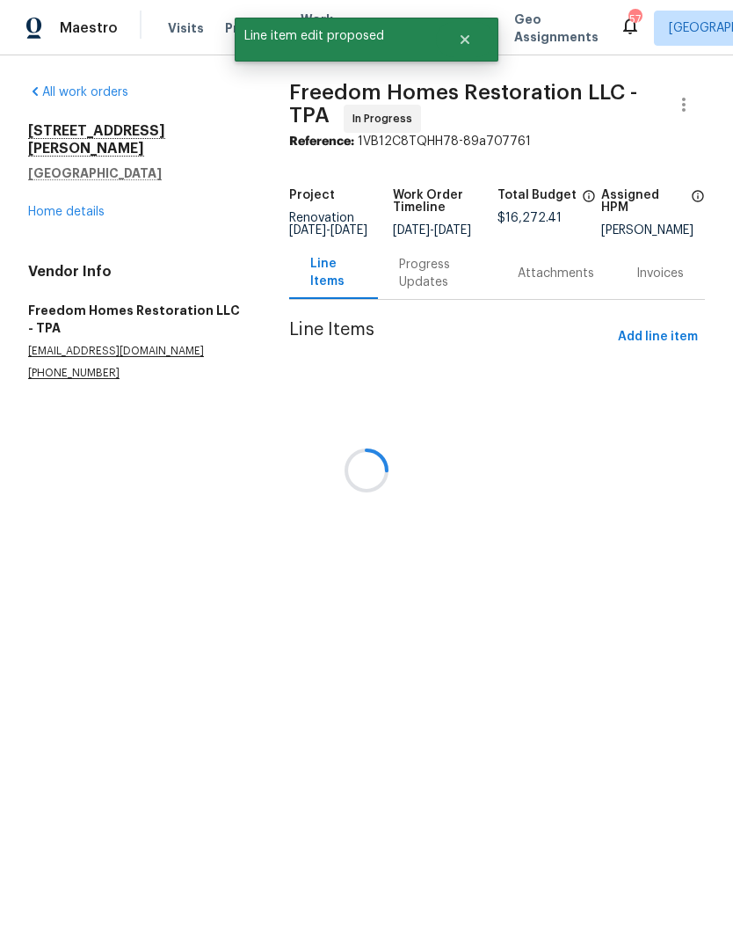
scroll to position [0, 0]
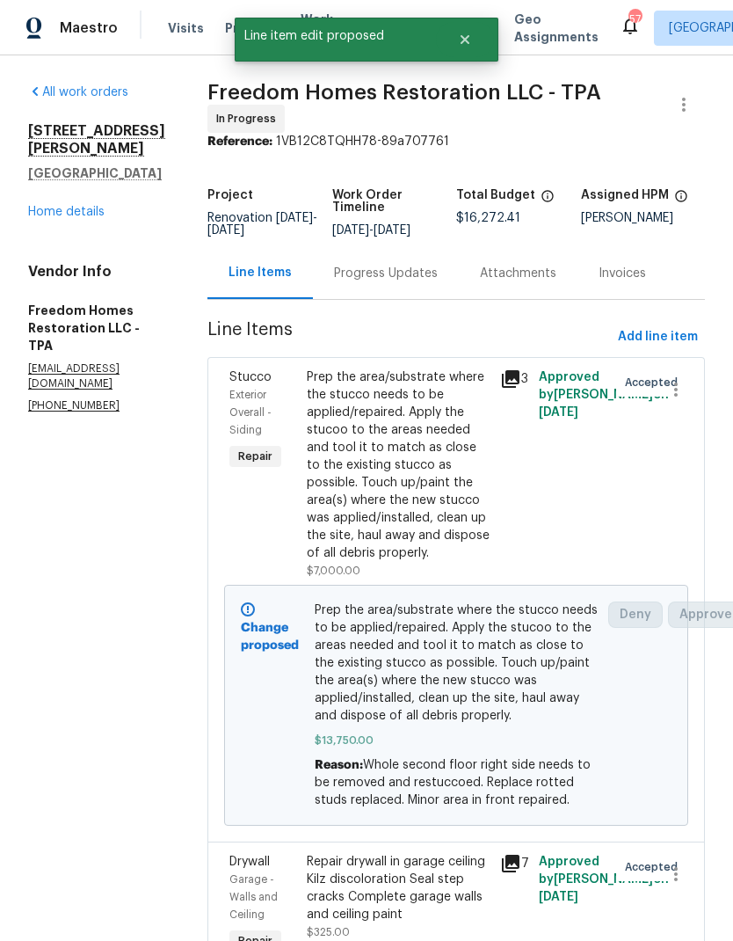
click at [56, 207] on link "Home details" at bounding box center [66, 212] width 76 height 12
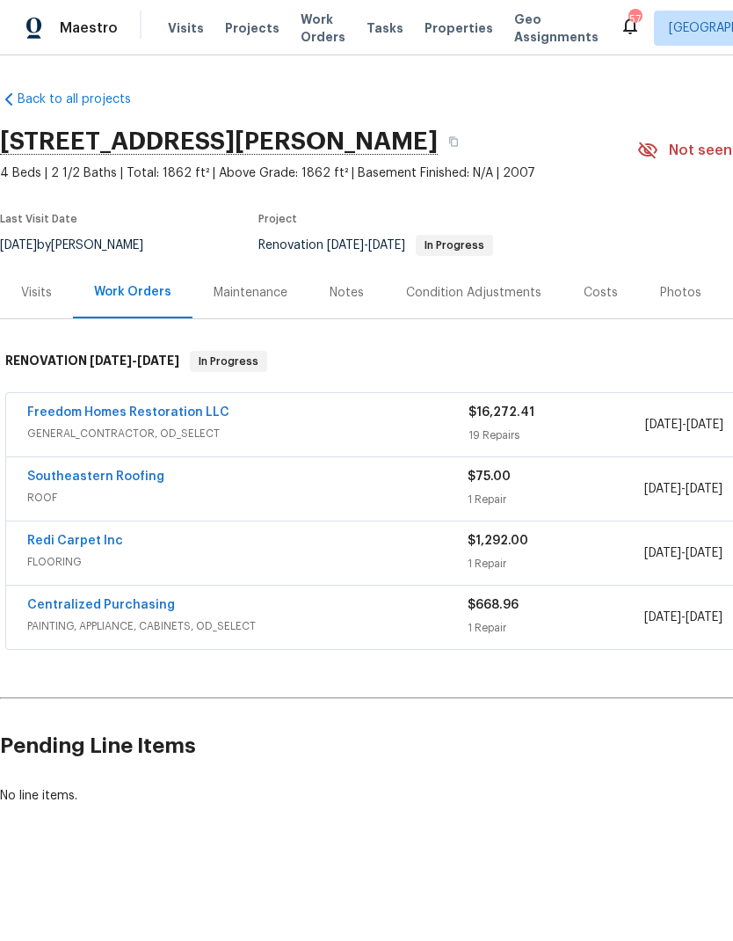
click at [55, 417] on link "Freedom Homes Restoration LLC" at bounding box center [128, 412] width 202 height 12
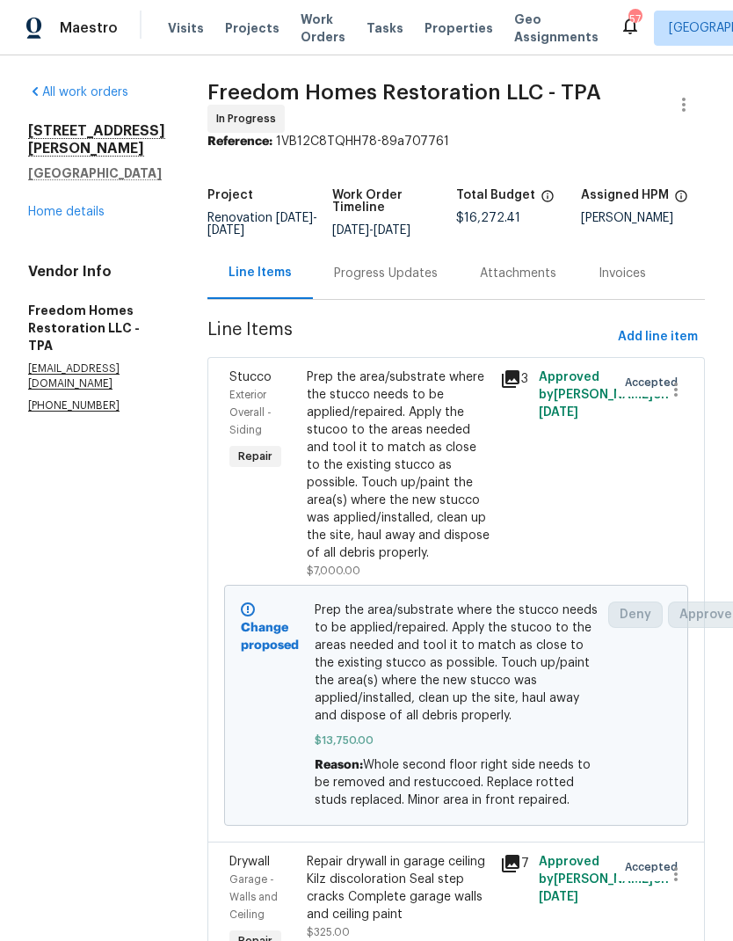
click at [57, 186] on div "[STREET_ADDRESS][PERSON_NAME] Home details" at bounding box center [96, 171] width 137 height 98
click at [47, 217] on link "Home details" at bounding box center [66, 212] width 76 height 12
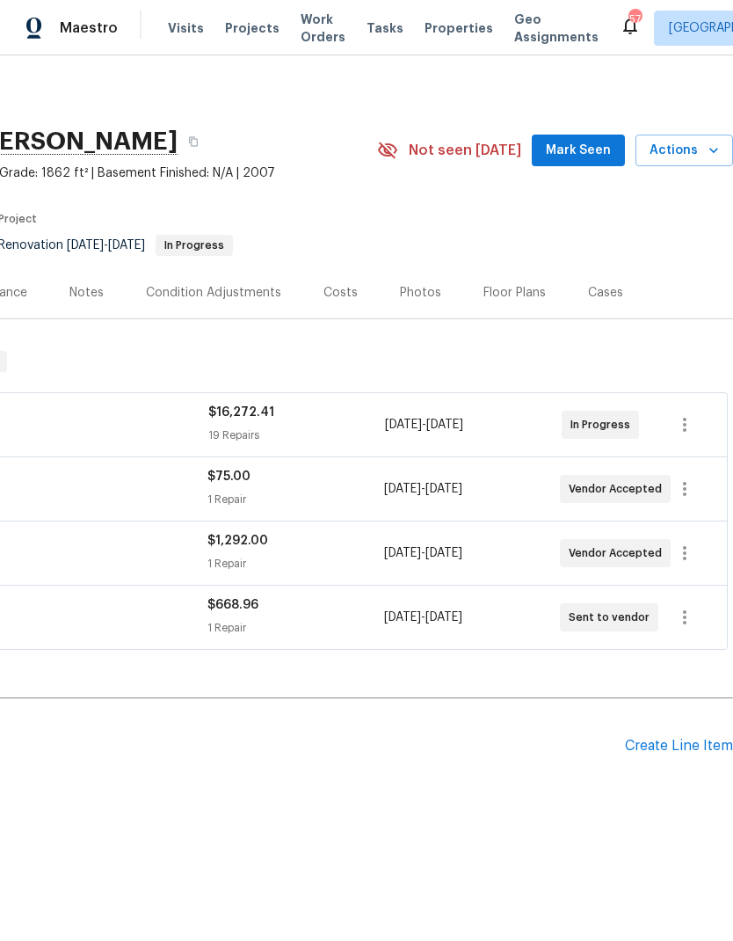
scroll to position [0, 260]
click at [598, 150] on span "Mark Seen" at bounding box center [578, 151] width 65 height 22
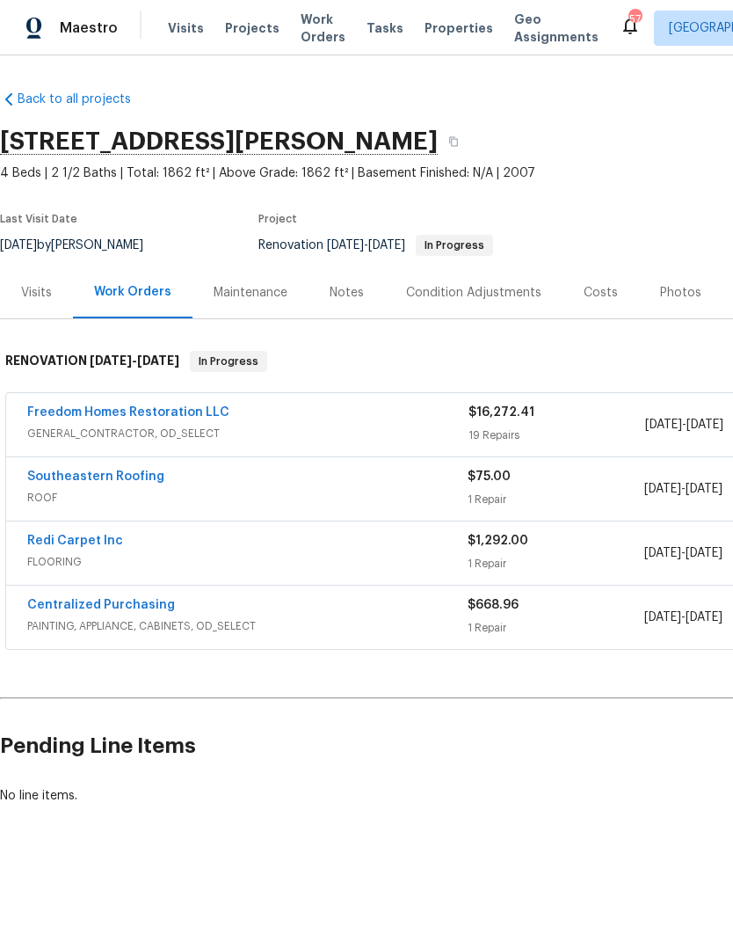
scroll to position [0, 0]
